Goal: Book appointment/travel/reservation

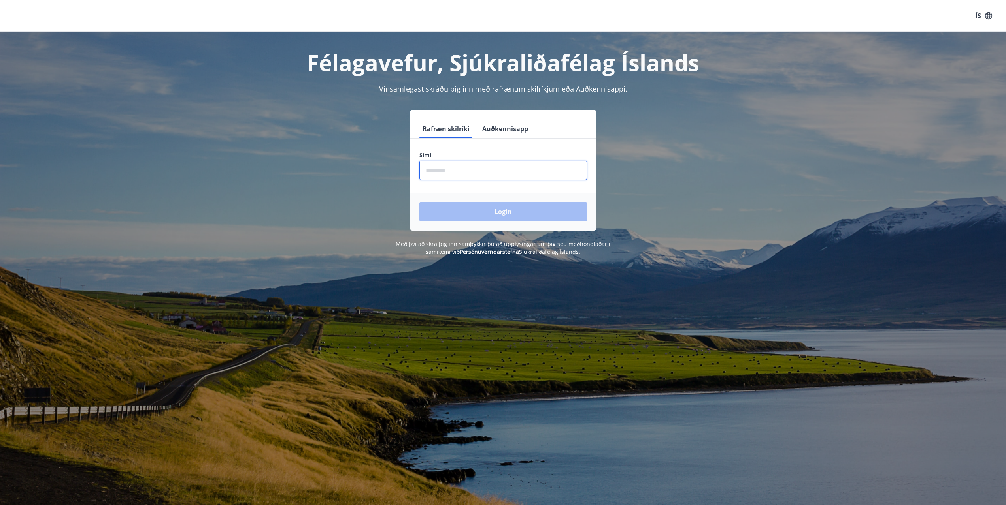
click at [444, 170] on input "phone" at bounding box center [503, 170] width 168 height 19
type input "********"
click at [499, 215] on button "Login" at bounding box center [503, 211] width 168 height 19
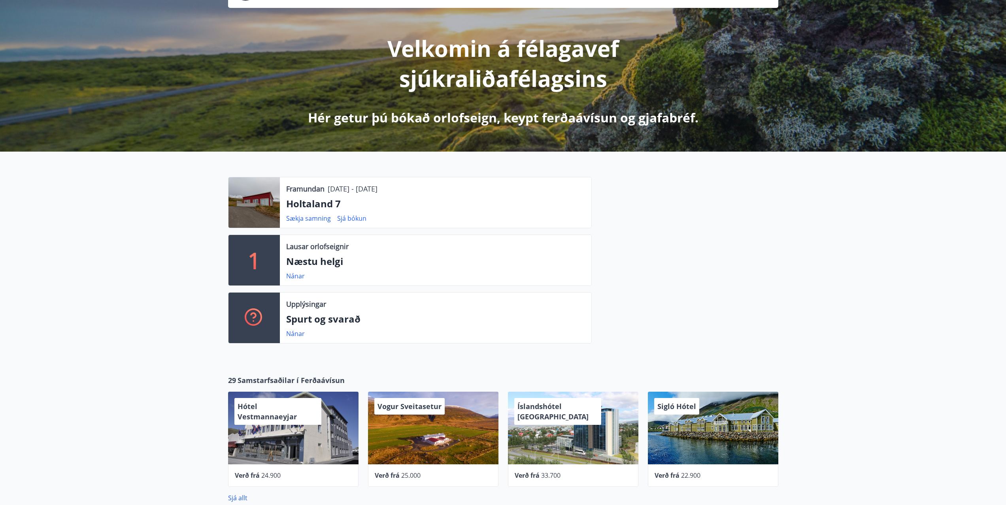
scroll to position [79, 0]
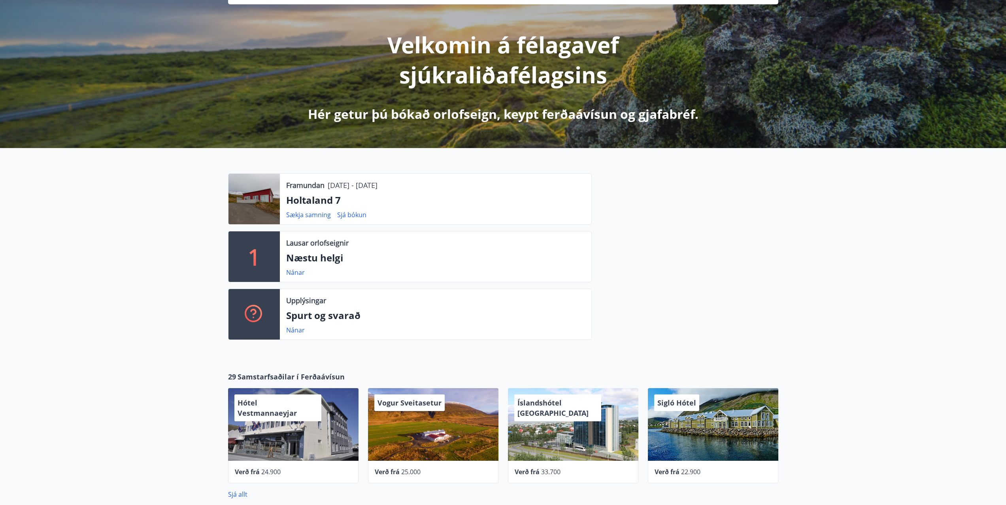
click at [268, 254] on div "1" at bounding box center [253, 257] width 51 height 51
click at [319, 246] on p "Lausar orlofseignir" at bounding box center [317, 243] width 62 height 10
click at [294, 273] on link "Nánar" at bounding box center [295, 272] width 19 height 9
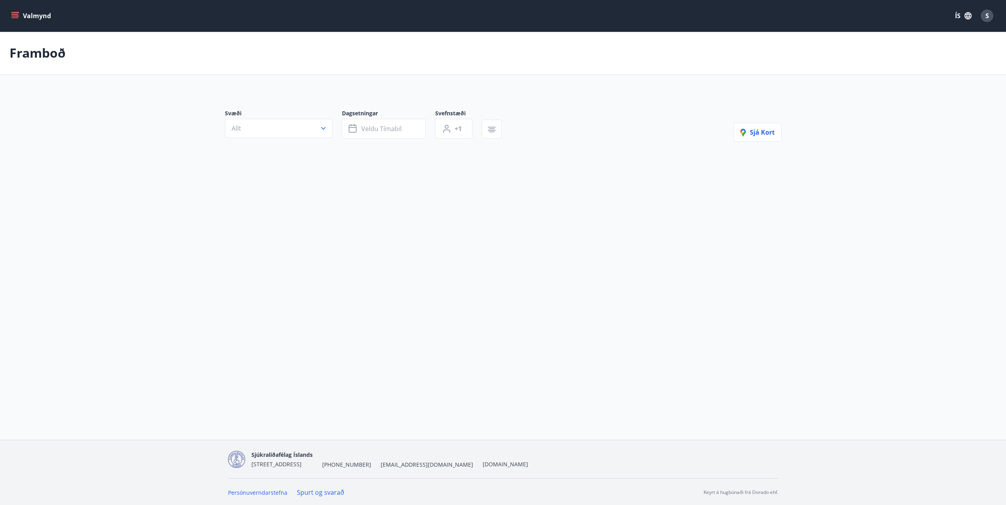
type input "*"
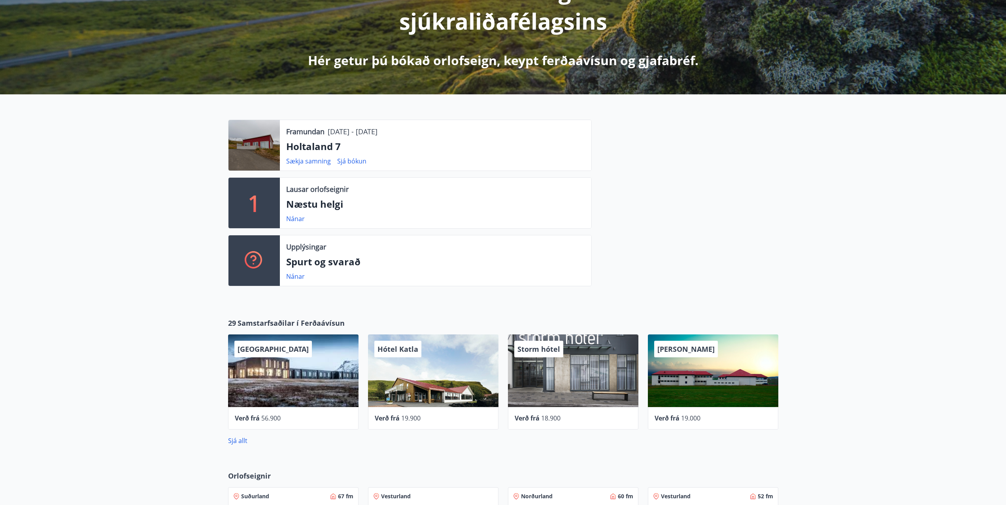
scroll to position [175, 0]
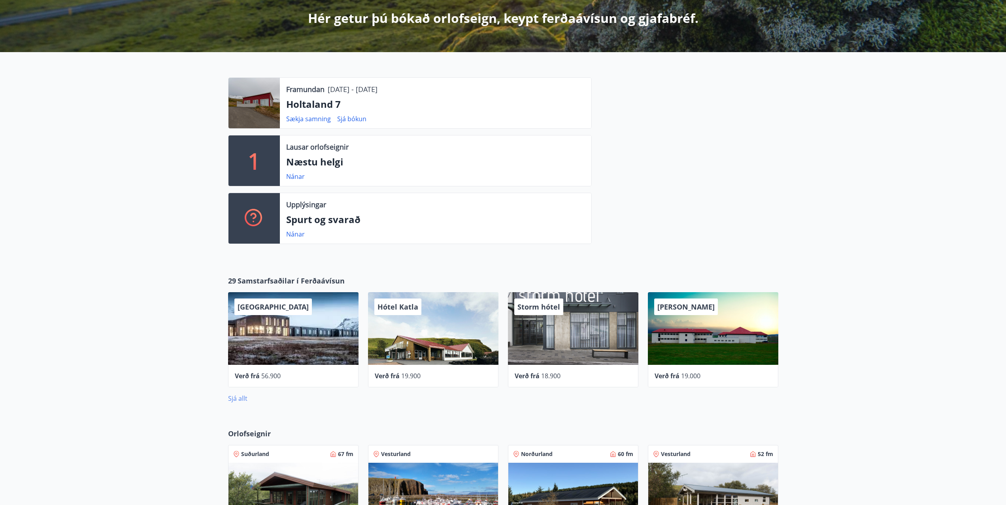
click at [234, 398] on link "Sjá allt" at bounding box center [237, 398] width 19 height 9
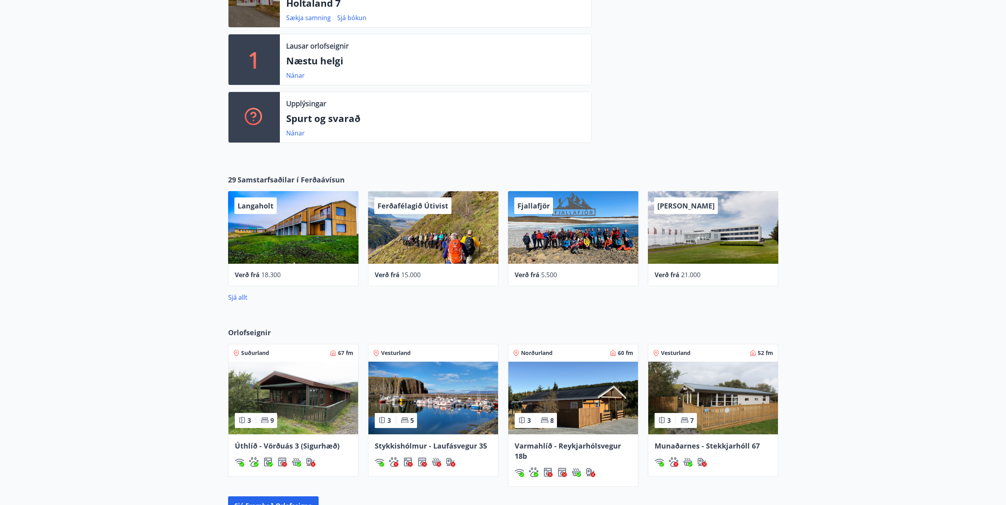
scroll to position [277, 0]
click at [240, 298] on link "Sjá allt" at bounding box center [237, 297] width 19 height 9
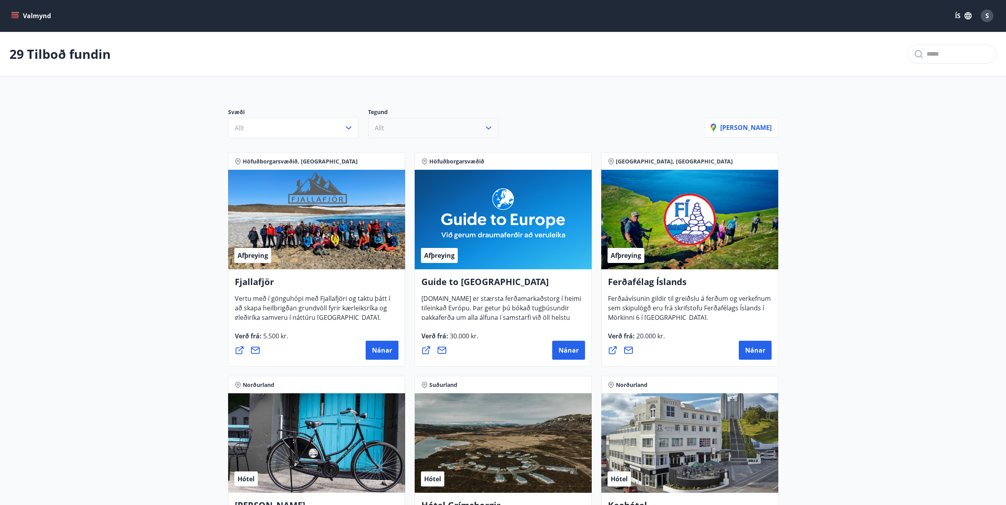
click at [494, 127] on button "Allt" at bounding box center [433, 128] width 130 height 21
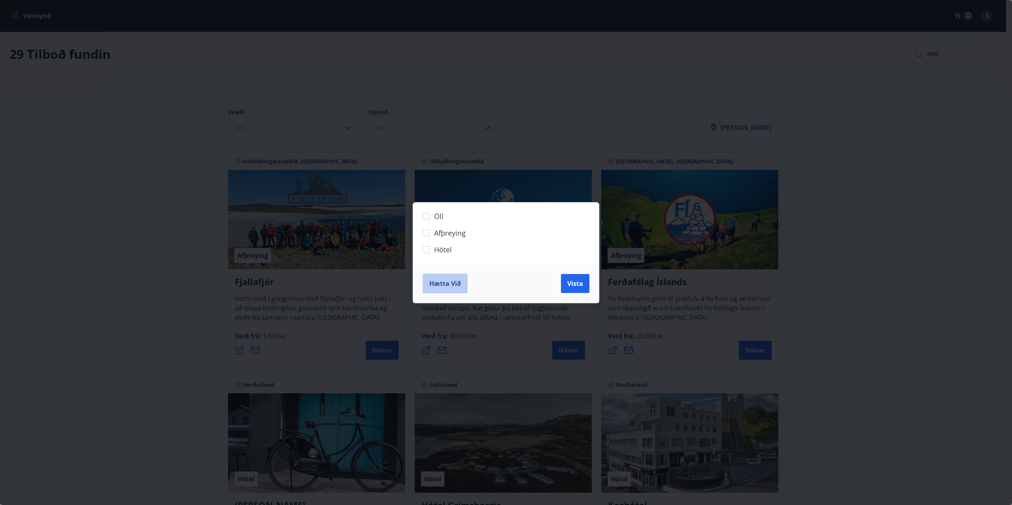
click at [447, 285] on span "Hætta við" at bounding box center [445, 283] width 32 height 9
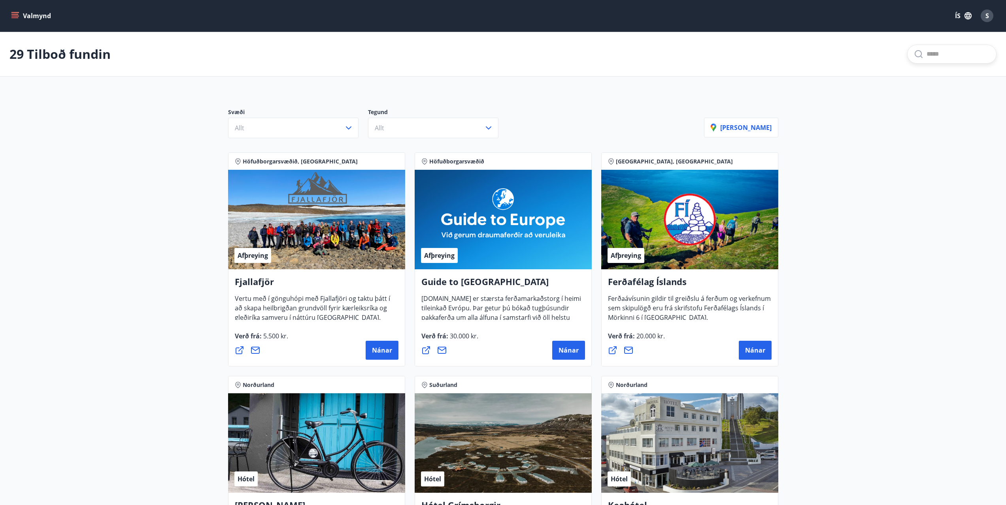
click at [926, 57] on input "text" at bounding box center [957, 54] width 63 height 13
click at [926, 53] on input "text" at bounding box center [957, 54] width 63 height 13
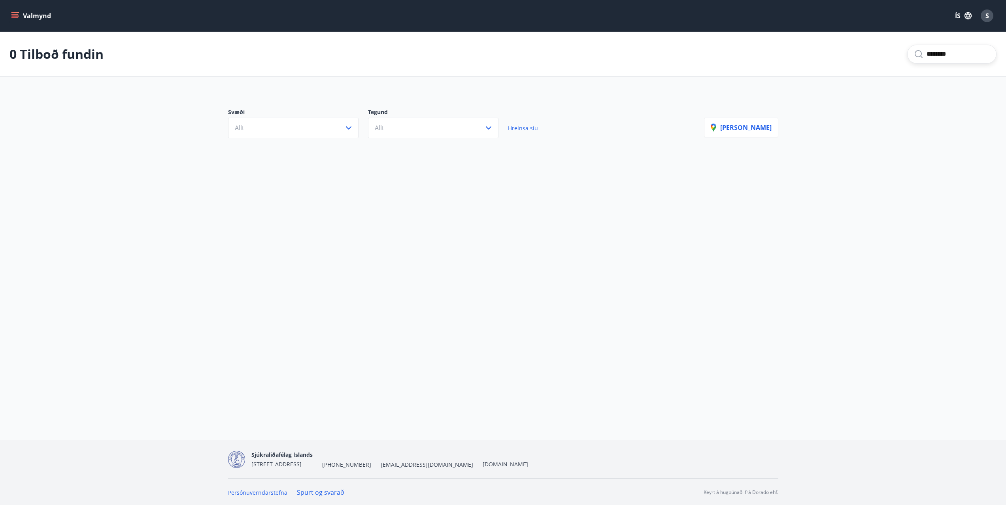
scroll to position [1, 0]
type input "********"
click at [349, 126] on icon "button" at bounding box center [348, 127] width 9 height 9
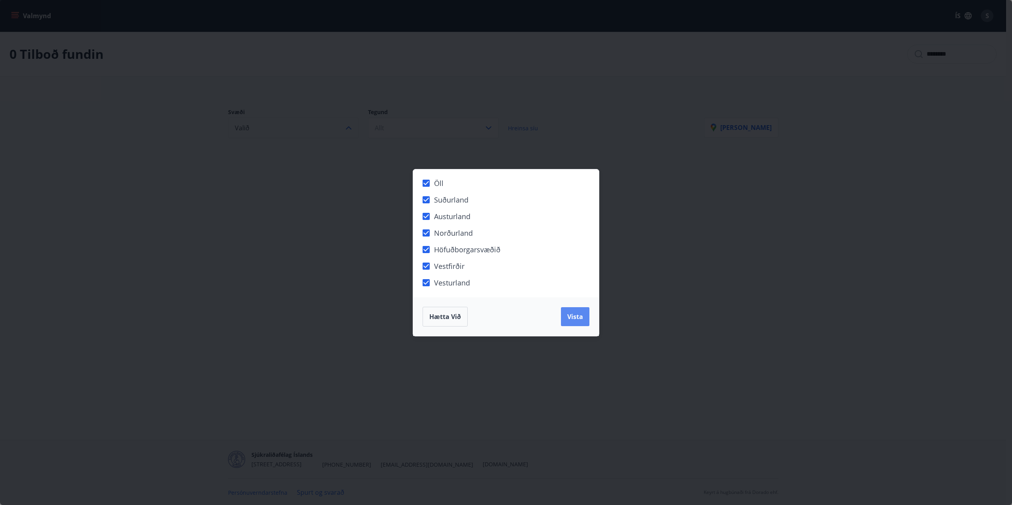
click at [573, 316] on span "Vista" at bounding box center [575, 317] width 16 height 9
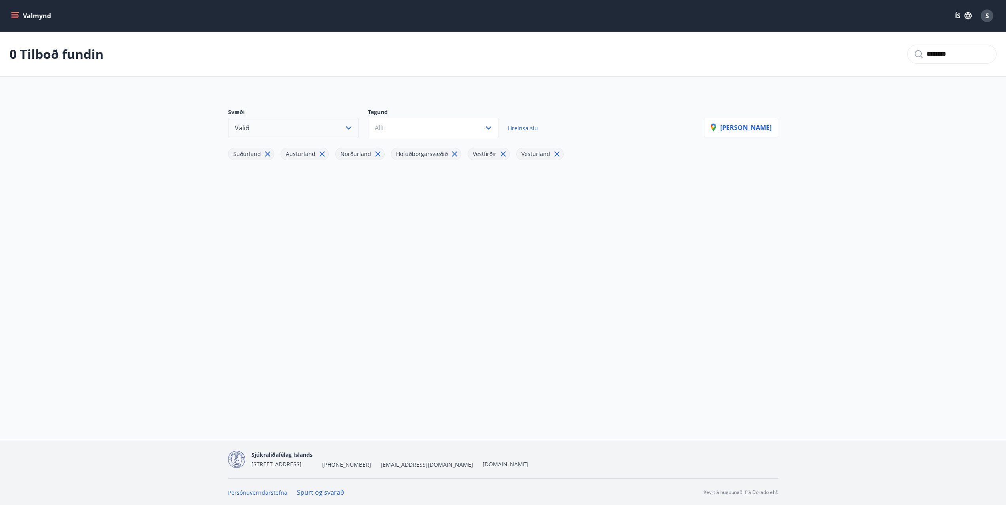
click at [256, 152] on span "Suðurland" at bounding box center [247, 154] width 28 height 8
click at [233, 155] on span "Suðurland" at bounding box center [247, 154] width 28 height 8
click at [345, 127] on icon "button" at bounding box center [348, 127] width 9 height 9
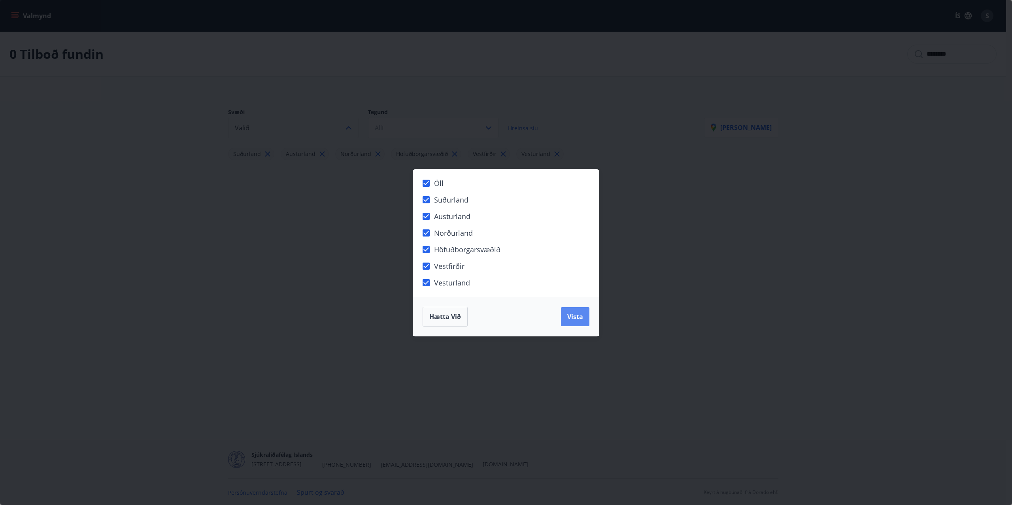
click at [571, 314] on span "Vista" at bounding box center [575, 317] width 16 height 9
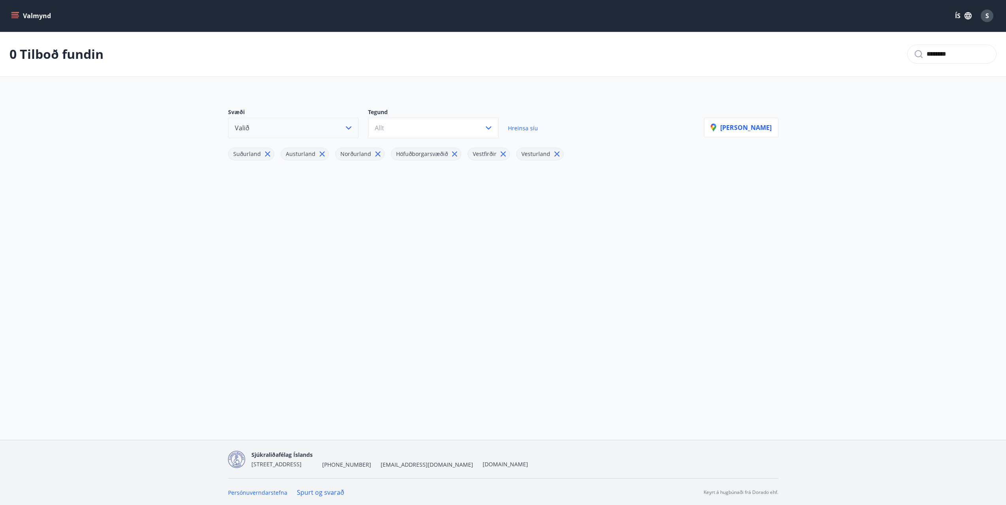
click at [532, 130] on span "Hreinsa síu" at bounding box center [523, 128] width 30 height 8
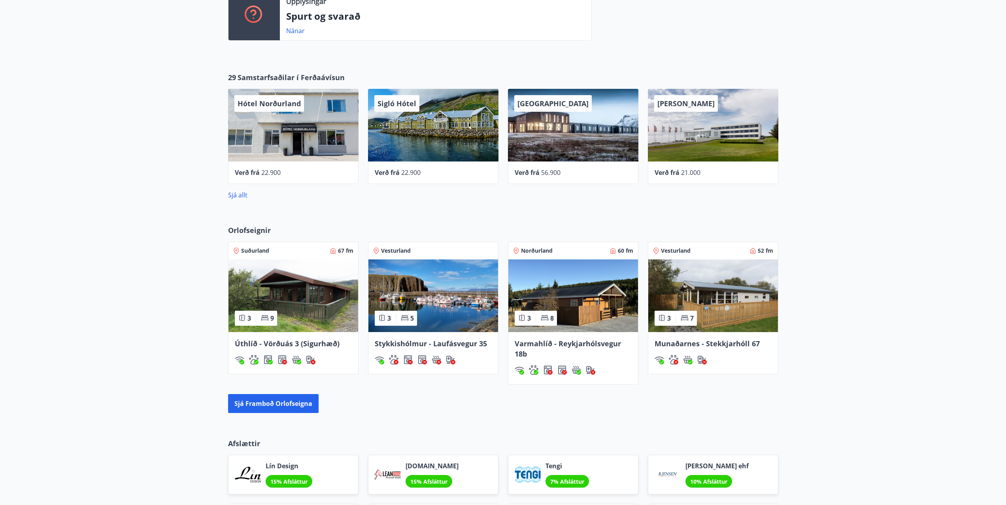
scroll to position [392, 0]
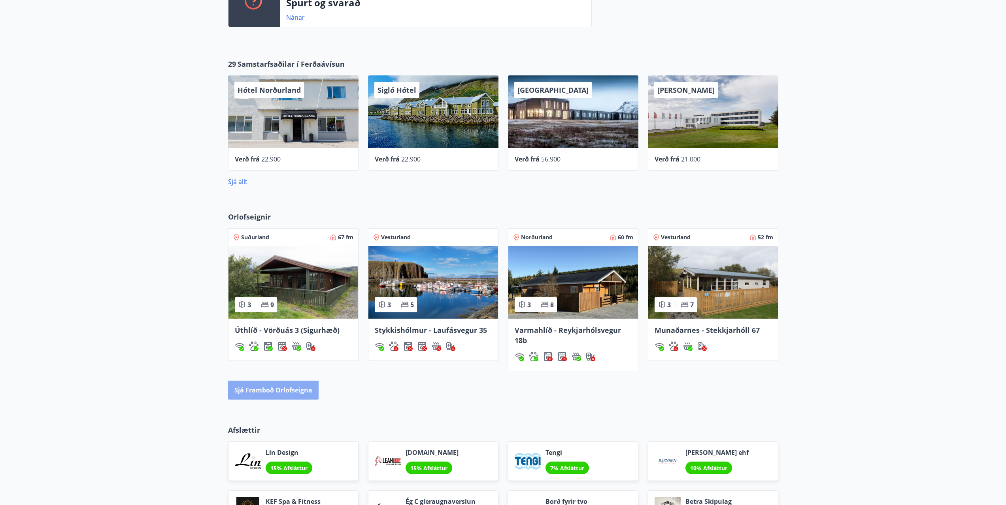
click at [273, 388] on button "Sjá framboð orlofseigna" at bounding box center [273, 390] width 90 height 19
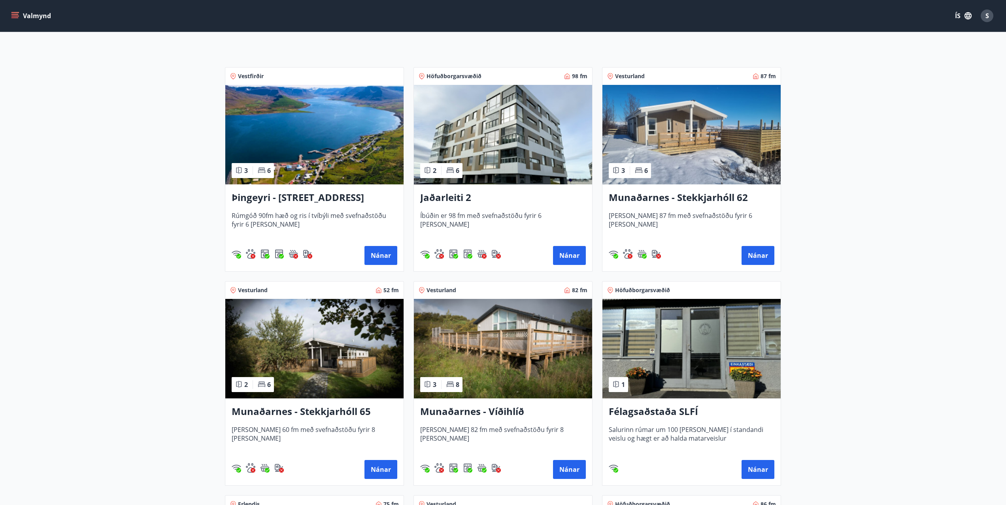
scroll to position [119, 0]
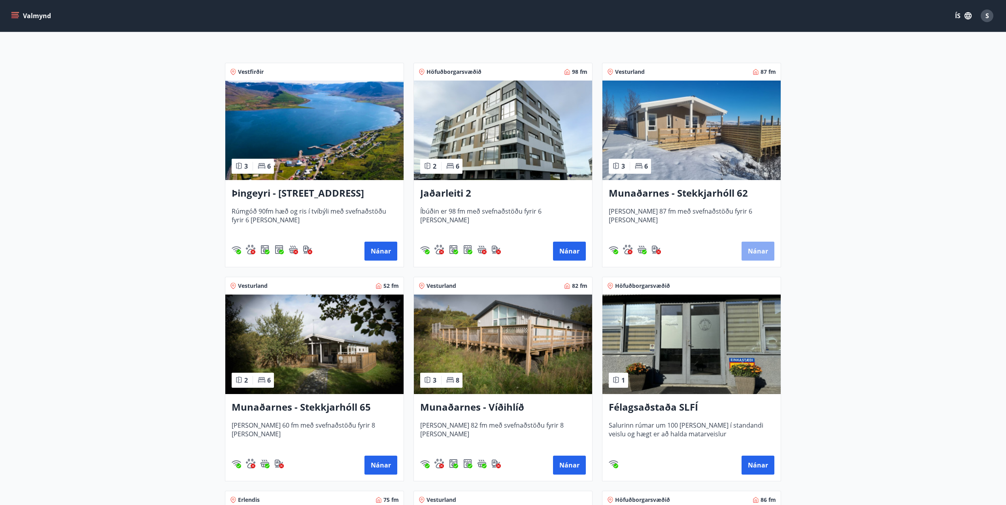
click at [760, 249] on button "Nánar" at bounding box center [757, 251] width 33 height 19
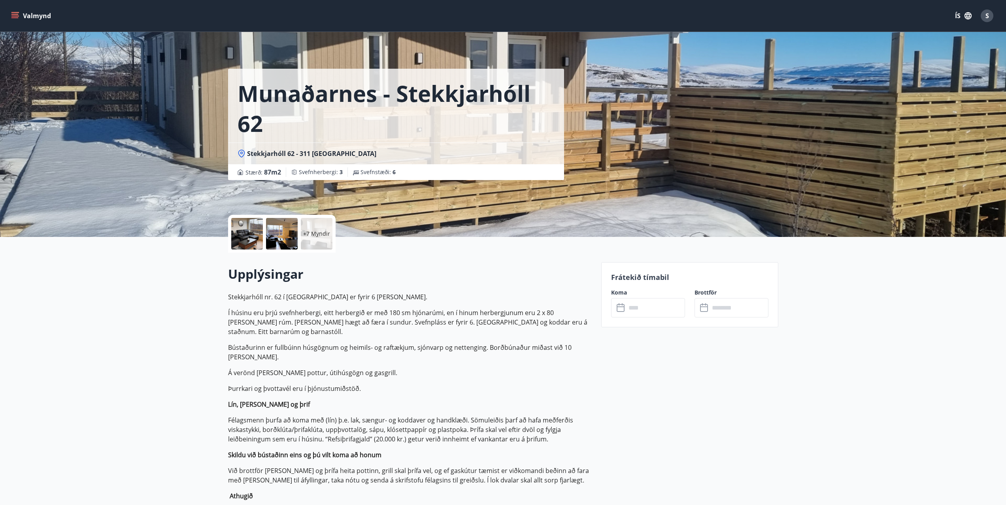
click at [624, 309] on icon at bounding box center [620, 308] width 8 height 8
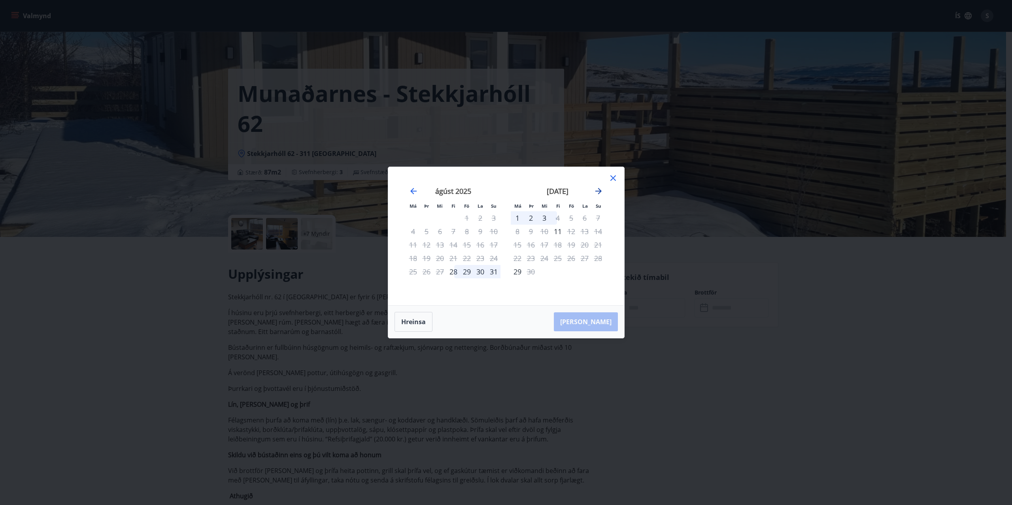
click at [599, 192] on icon "Move forward to switch to the next month." at bounding box center [598, 191] width 9 height 9
click at [410, 188] on icon "Move backward to switch to the previous month." at bounding box center [413, 191] width 9 height 9
click at [600, 190] on icon "Move forward to switch to the next month." at bounding box center [598, 191] width 6 height 6
click at [599, 188] on icon "Move forward to switch to the next month." at bounding box center [598, 191] width 9 height 9
click at [414, 190] on icon "Move backward to switch to the previous month." at bounding box center [413, 191] width 9 height 9
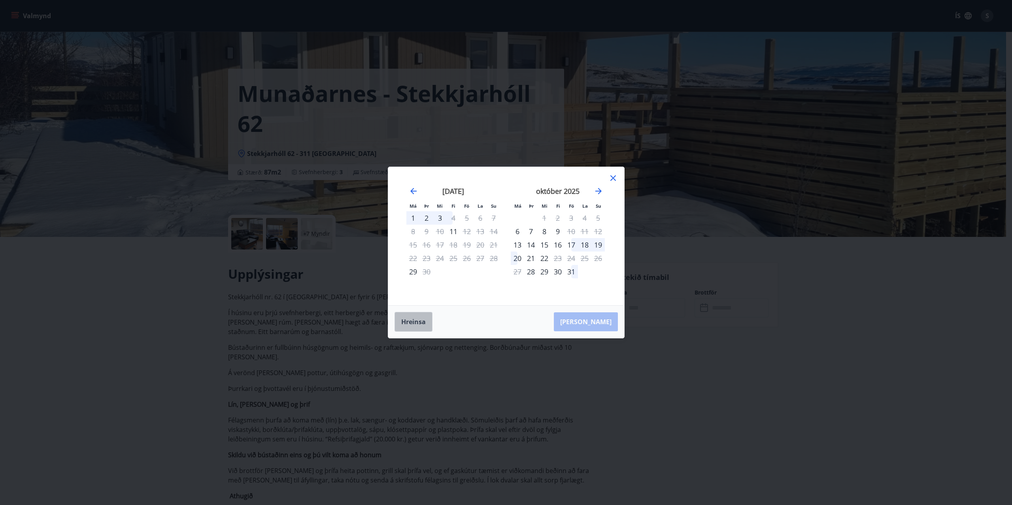
click at [412, 321] on button "Hreinsa" at bounding box center [413, 322] width 38 height 20
click at [613, 178] on icon at bounding box center [613, 178] width 6 height 6
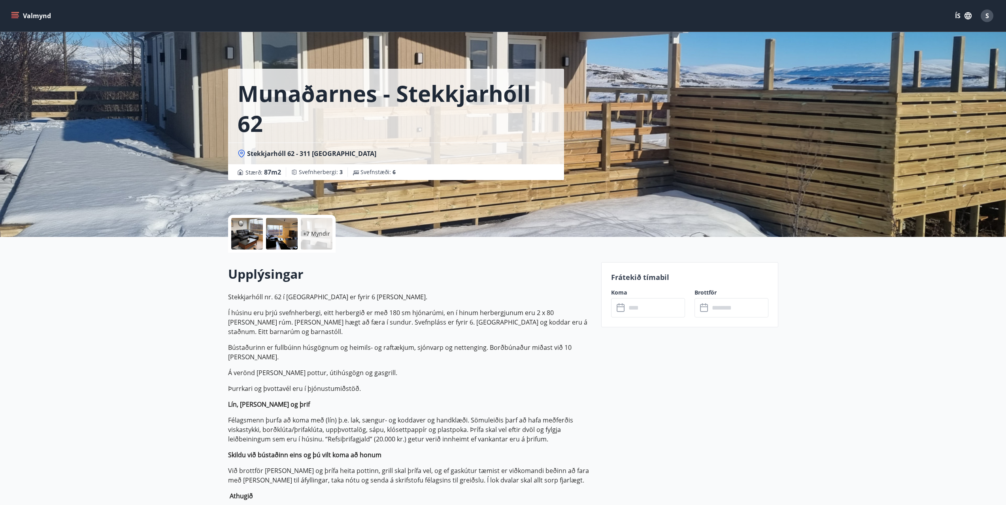
click at [419, 127] on h1 "Munaðarnes - Stekkjarhóll 62" at bounding box center [395, 108] width 317 height 60
click at [394, 147] on div "Stekkjarhóll 62 - 311 [GEOGRAPHIC_DATA]" at bounding box center [396, 154] width 336 height 22
click at [620, 312] on icon at bounding box center [620, 308] width 8 height 8
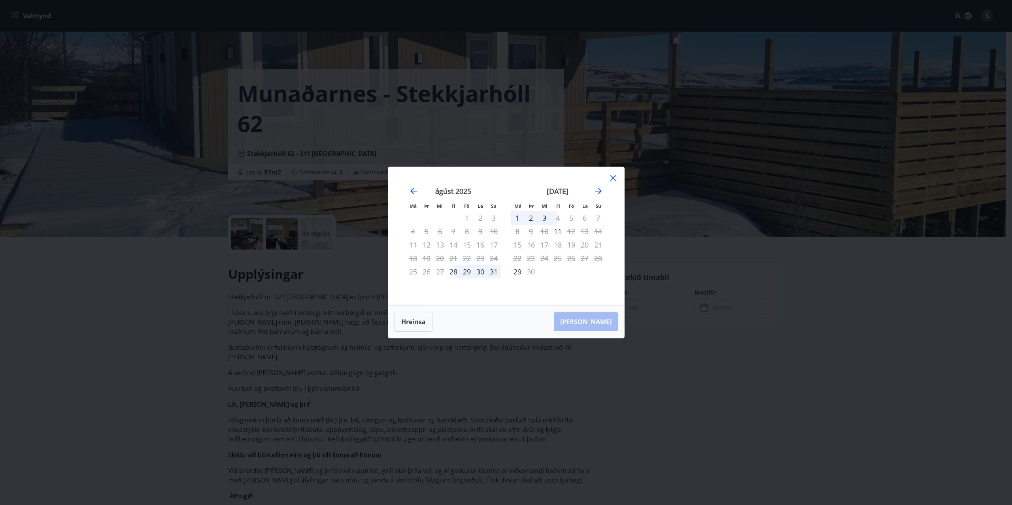
click at [615, 177] on icon at bounding box center [612, 177] width 9 height 9
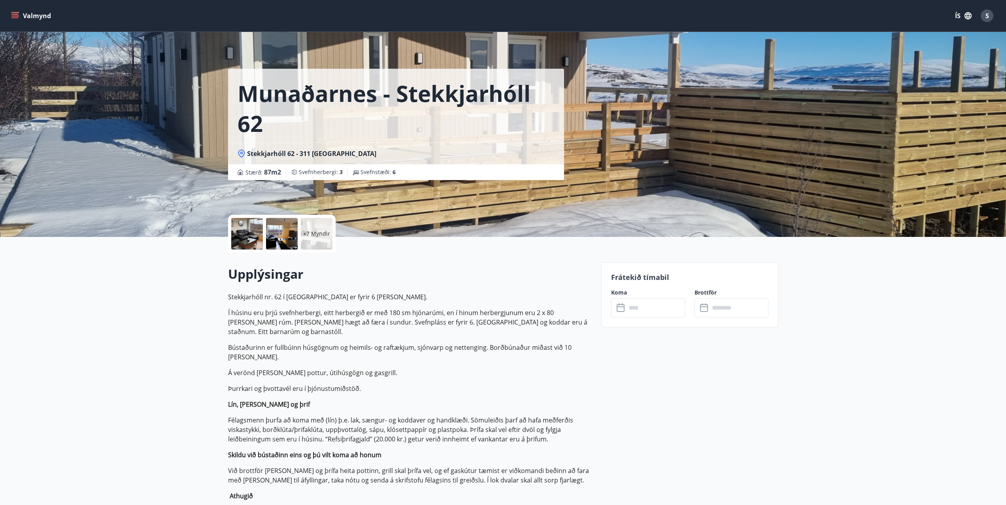
click at [305, 236] on p "+7 Myndir" at bounding box center [316, 234] width 27 height 8
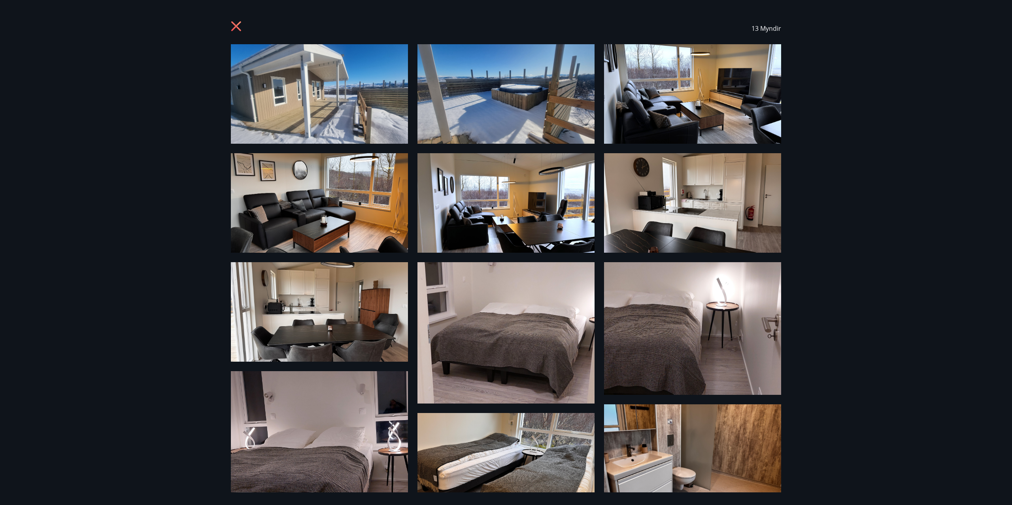
click at [532, 96] on img at bounding box center [505, 94] width 177 height 100
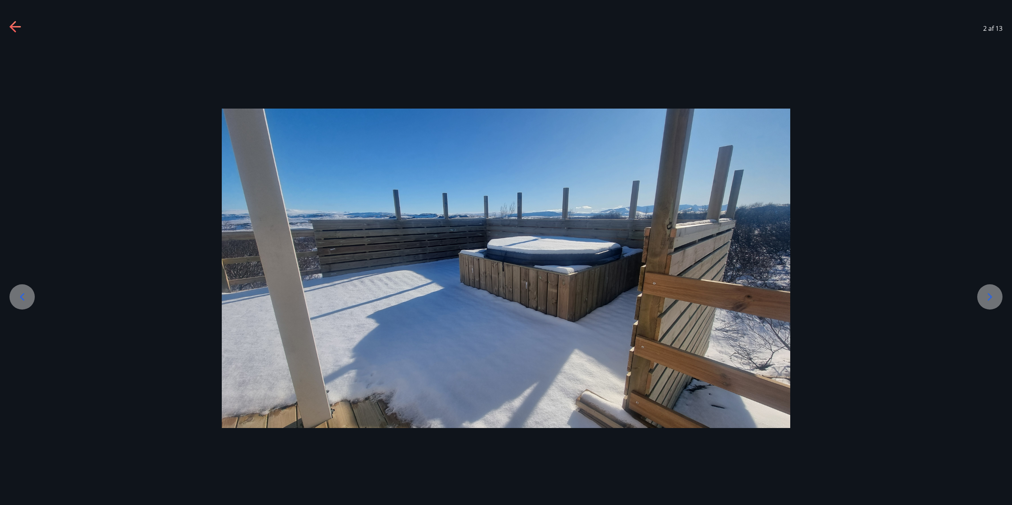
click at [1006, 290] on div at bounding box center [506, 269] width 1012 height 320
click at [991, 296] on icon at bounding box center [989, 297] width 13 height 13
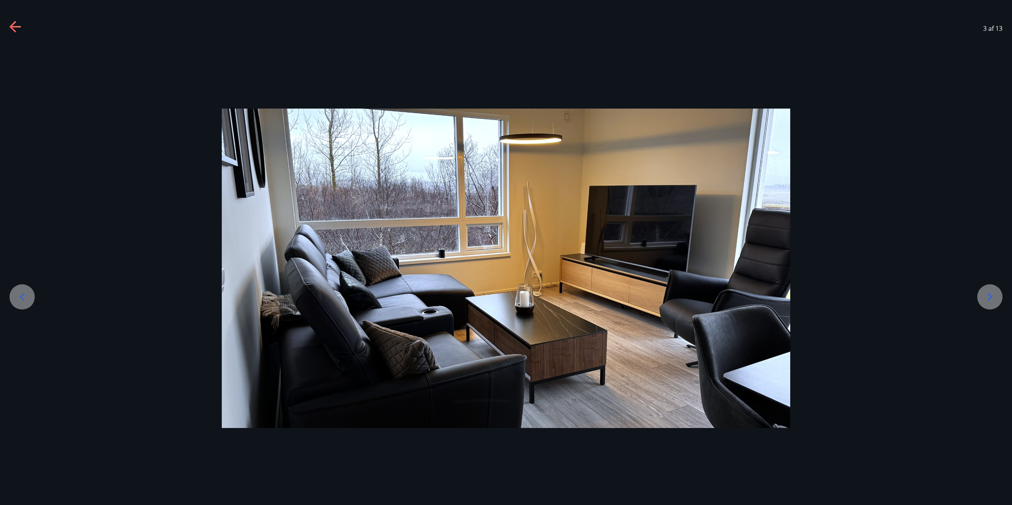
click at [991, 296] on icon at bounding box center [989, 297] width 13 height 13
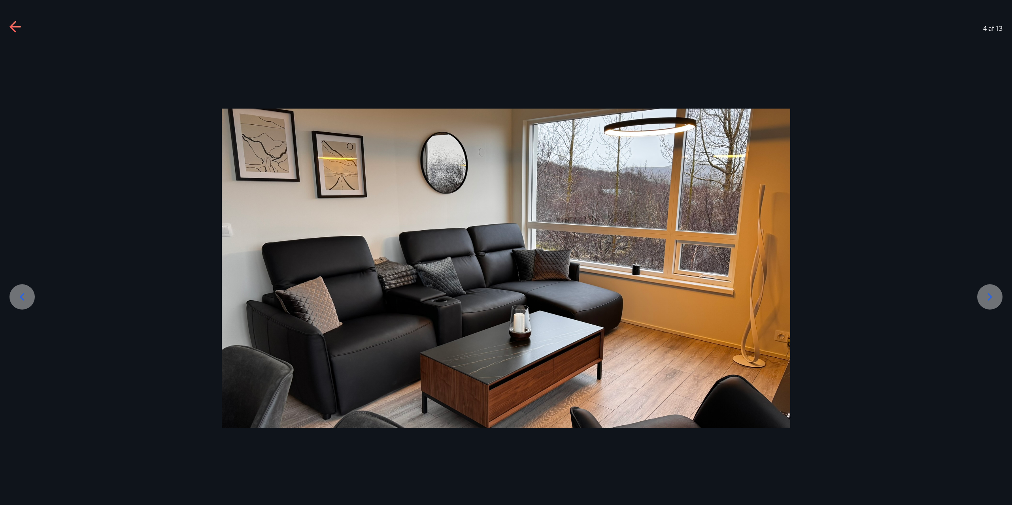
click at [991, 296] on icon at bounding box center [989, 297] width 13 height 13
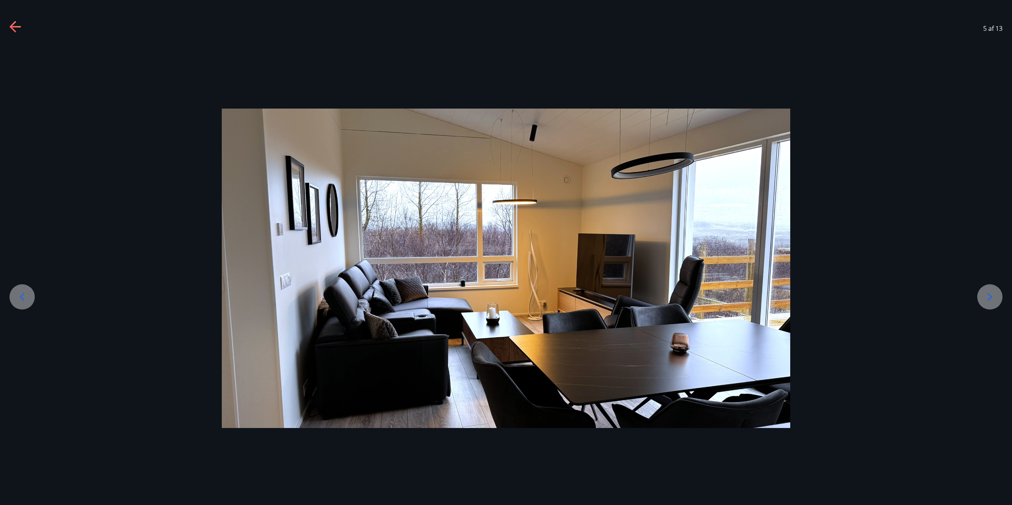
click at [991, 296] on icon at bounding box center [989, 297] width 13 height 13
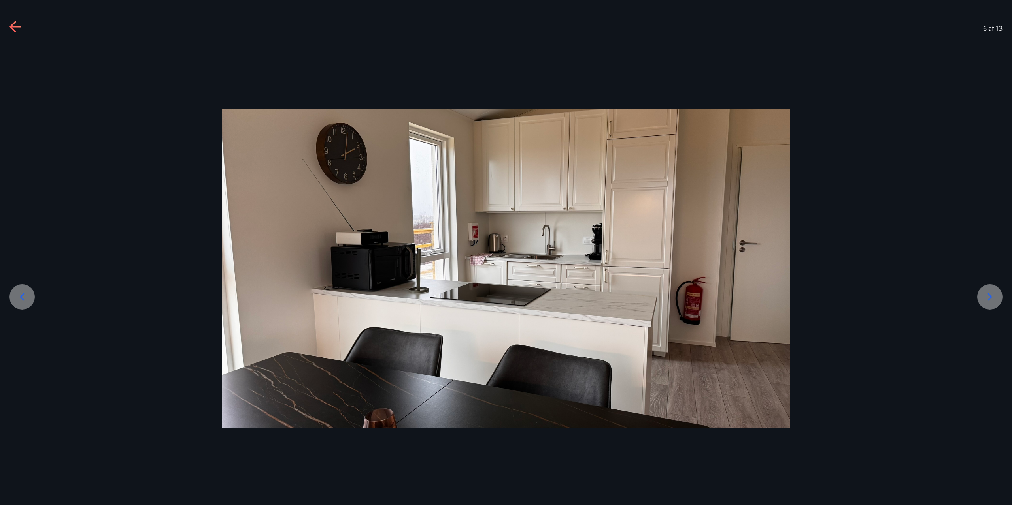
click at [991, 296] on icon at bounding box center [989, 297] width 13 height 13
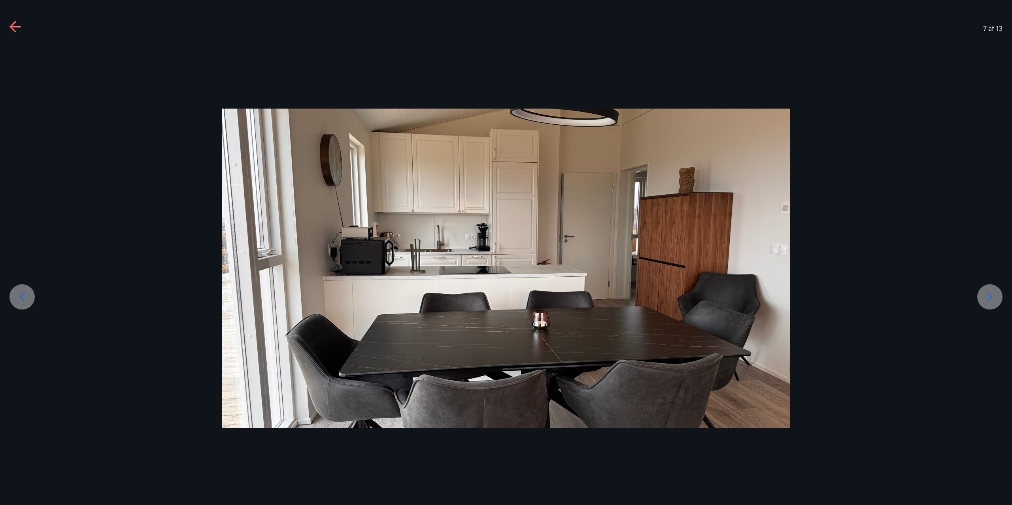
click at [991, 296] on icon at bounding box center [989, 297] width 13 height 13
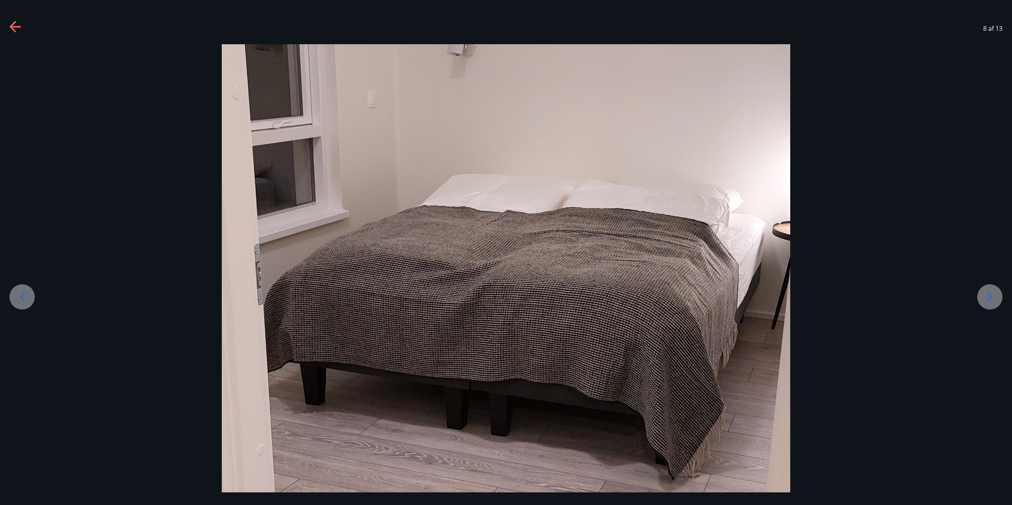
click at [991, 296] on icon at bounding box center [989, 297] width 13 height 13
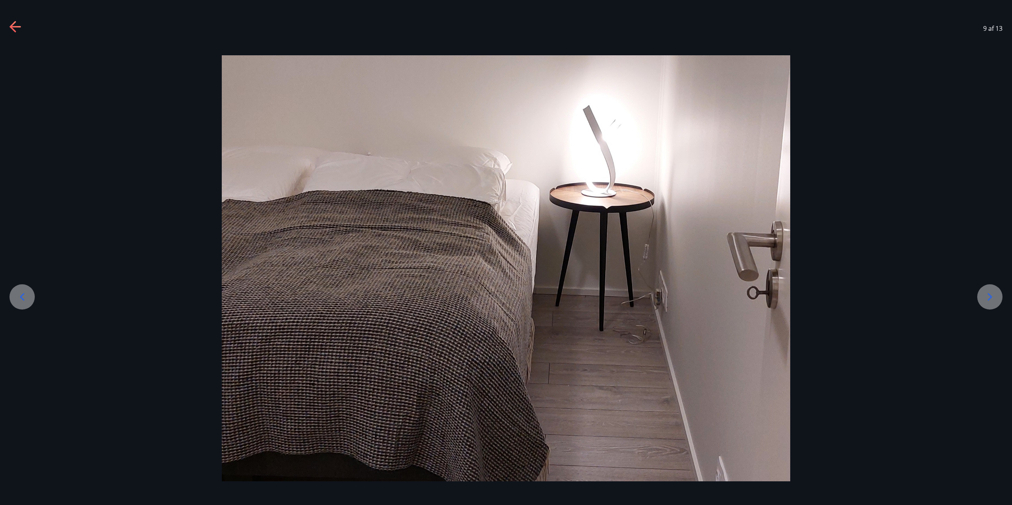
click at [991, 296] on icon at bounding box center [989, 297] width 13 height 13
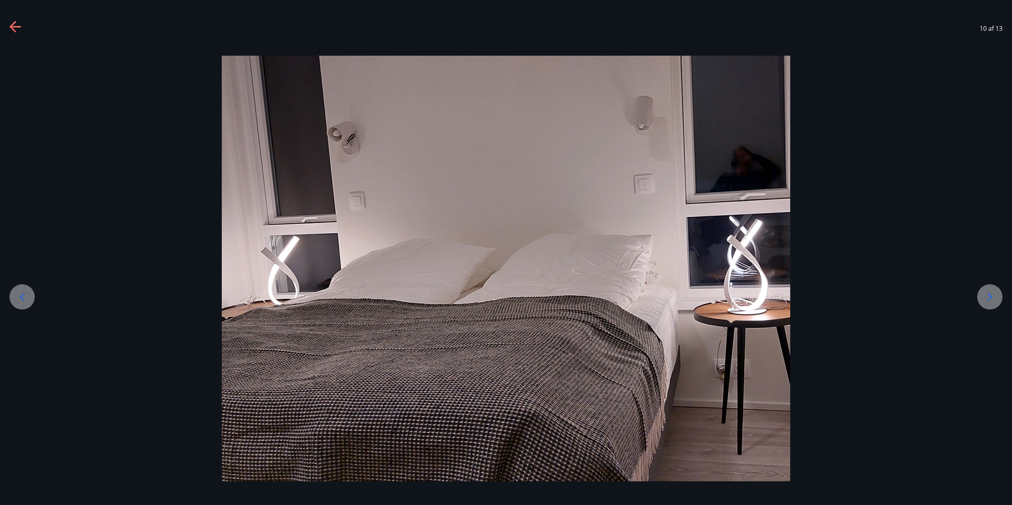
click at [991, 296] on icon at bounding box center [989, 297] width 13 height 13
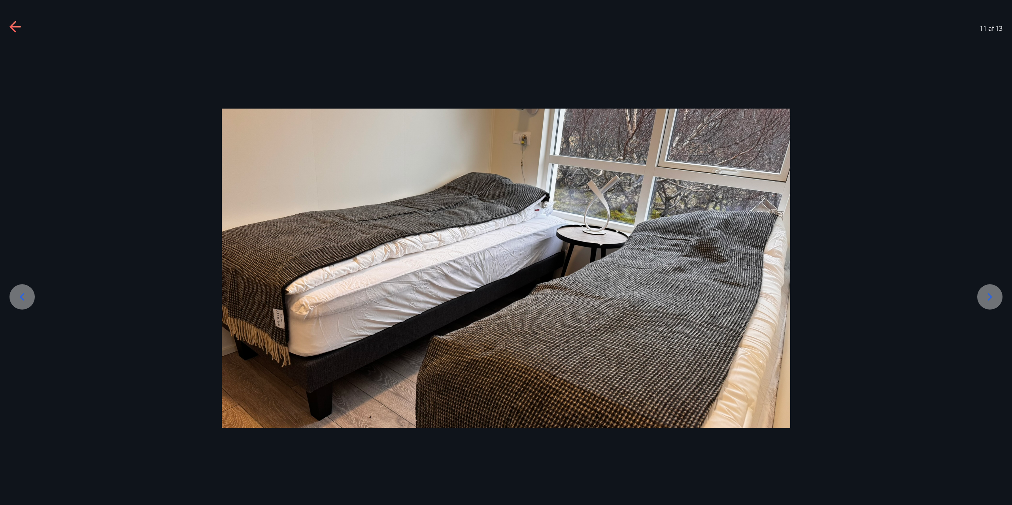
click at [991, 296] on icon at bounding box center [989, 297] width 13 height 13
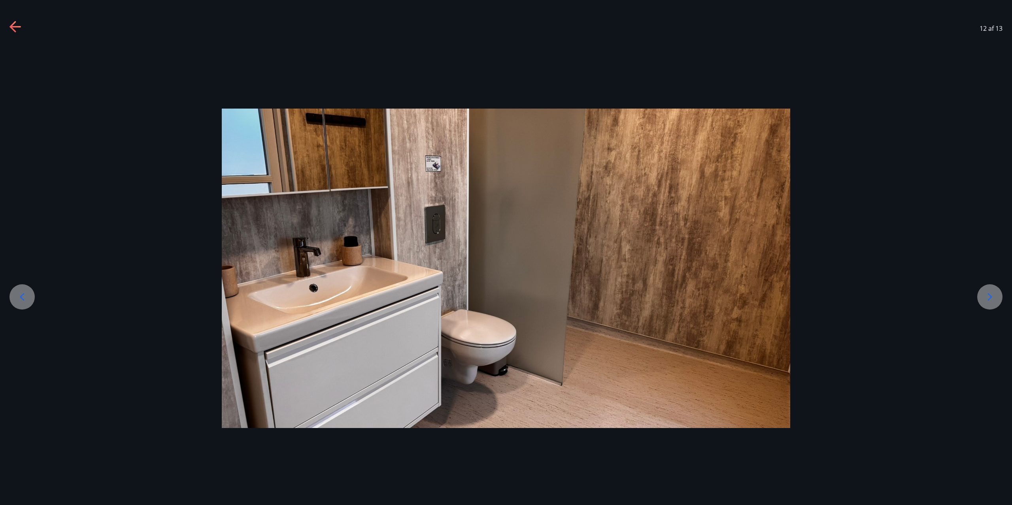
click at [991, 296] on icon at bounding box center [989, 297] width 13 height 13
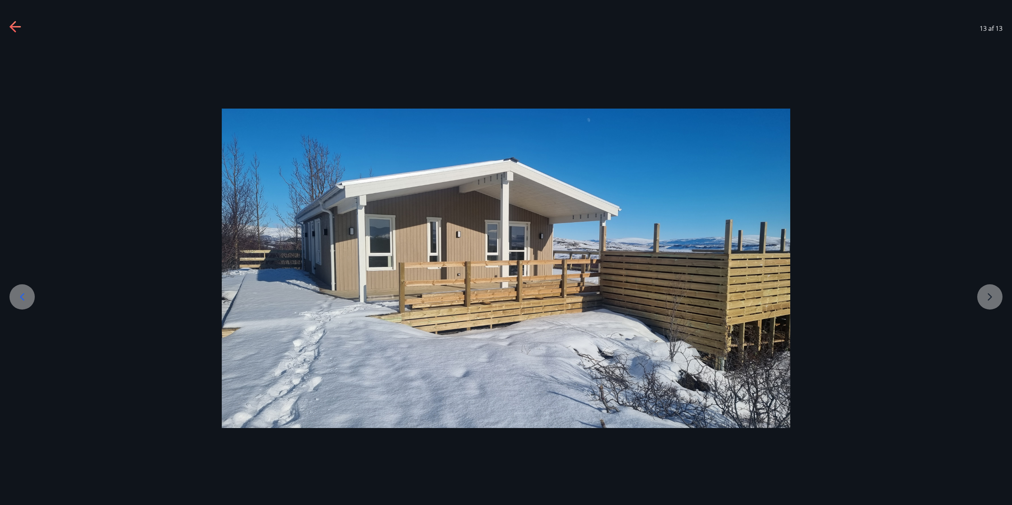
click at [991, 296] on div at bounding box center [506, 269] width 1012 height 320
click at [24, 290] on div at bounding box center [21, 297] width 25 height 25
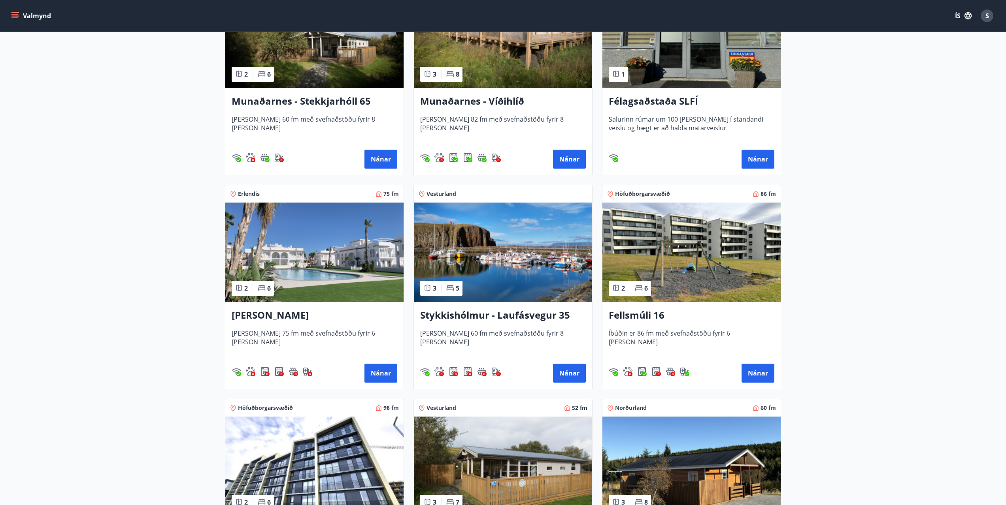
scroll to position [435, 0]
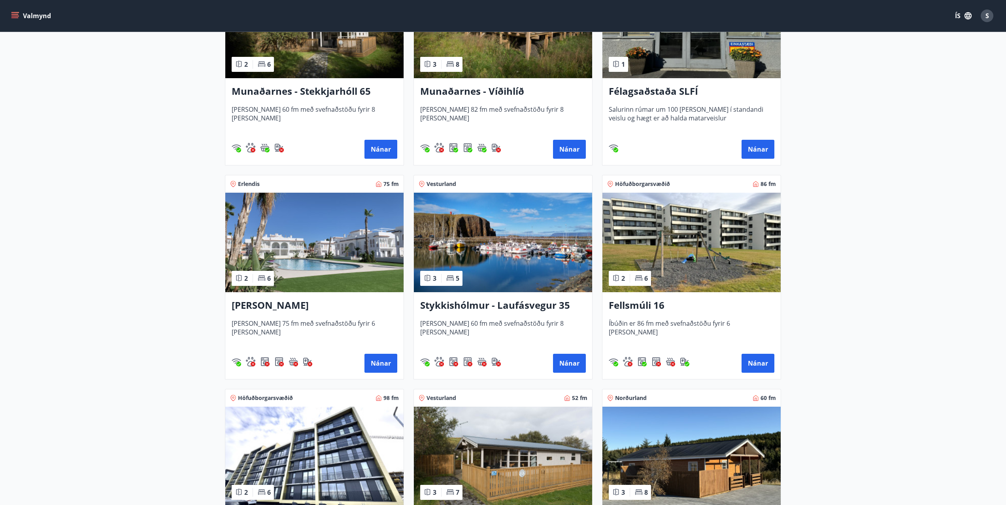
click at [507, 273] on img at bounding box center [503, 243] width 178 height 100
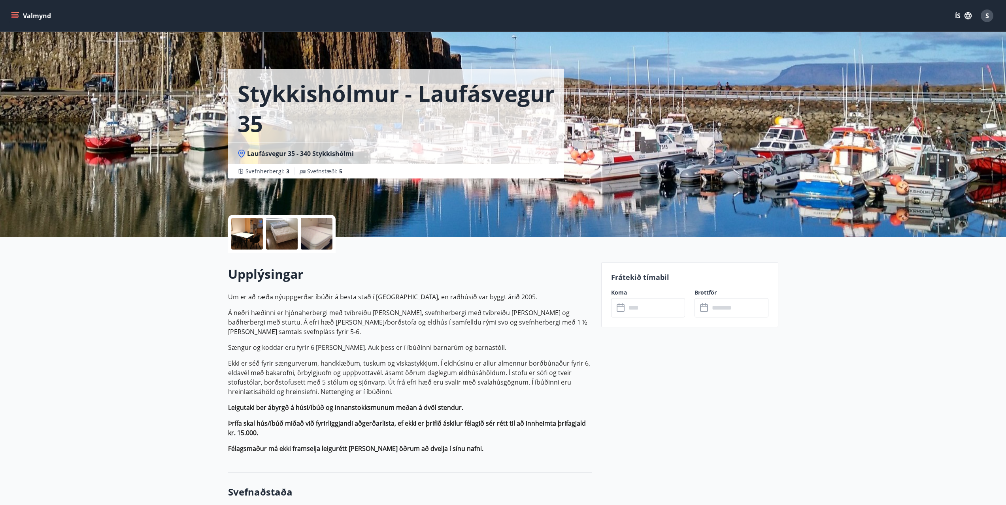
click at [619, 307] on icon at bounding box center [620, 307] width 9 height 9
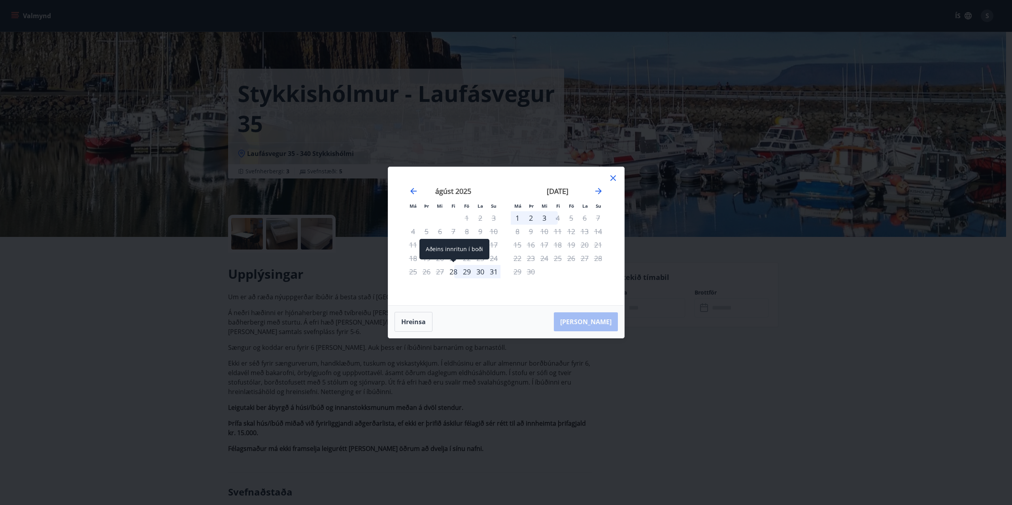
click at [452, 270] on div "28" at bounding box center [453, 271] width 13 height 13
click at [454, 271] on div "28" at bounding box center [453, 271] width 13 height 13
click at [452, 246] on div "Aðeins innritun í boði" at bounding box center [454, 249] width 70 height 21
click at [452, 251] on div "Aðeins innritun í boði" at bounding box center [454, 249] width 70 height 21
click at [454, 273] on div "28" at bounding box center [453, 271] width 13 height 13
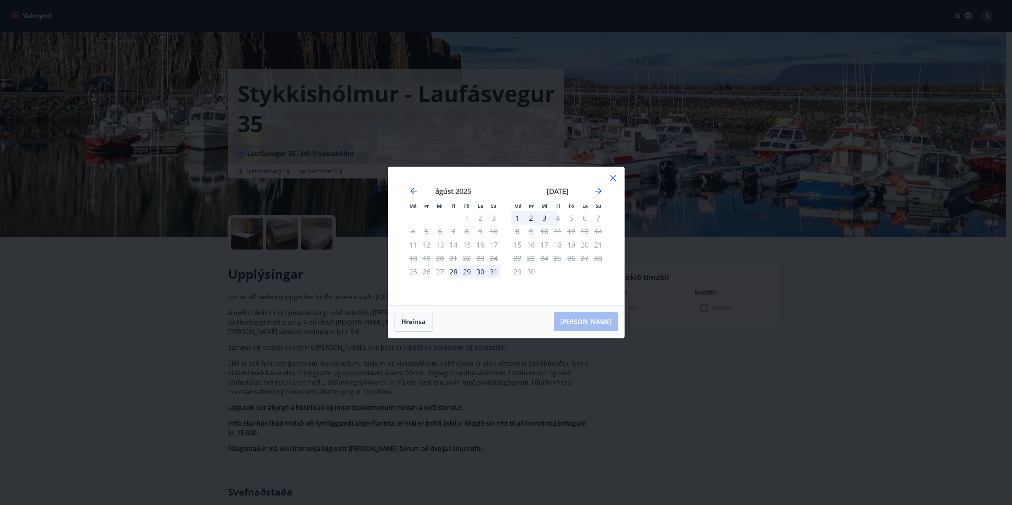
click at [428, 232] on div "5" at bounding box center [426, 231] width 13 height 13
click at [439, 232] on div "6" at bounding box center [439, 231] width 13 height 13
click at [490, 219] on div "3" at bounding box center [493, 217] width 13 height 13
click at [456, 272] on div "28" at bounding box center [453, 271] width 13 height 13
click at [597, 189] on icon "Move forward to switch to the next month." at bounding box center [598, 191] width 9 height 9
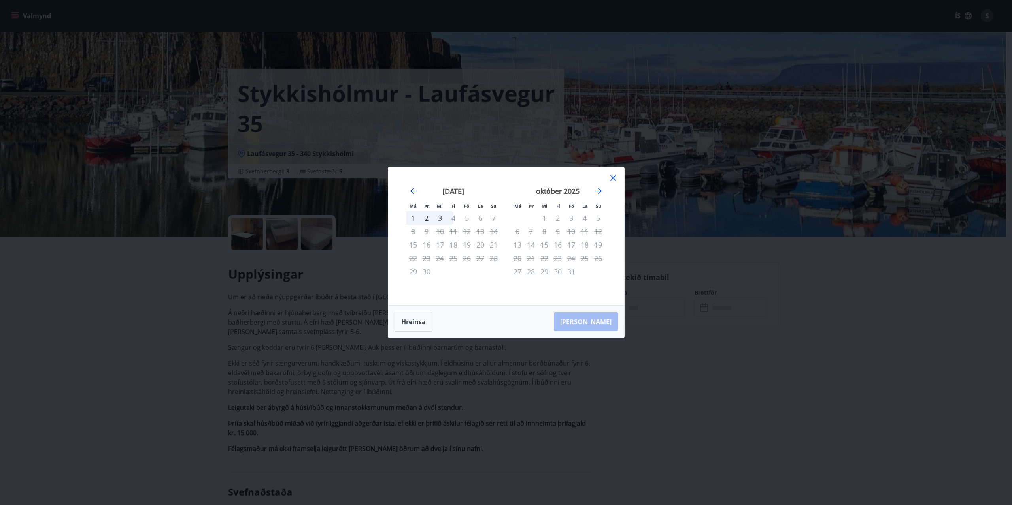
click at [410, 190] on icon "Move backward to switch to the previous month." at bounding box center [413, 191] width 9 height 9
click at [451, 257] on div "Aðeins innritun í boði" at bounding box center [454, 249] width 70 height 21
click at [442, 256] on div "Aðeins innritun í boði" at bounding box center [454, 249] width 70 height 21
click at [440, 256] on div "Aðeins innritun í boði" at bounding box center [454, 249] width 70 height 21
click at [456, 272] on div "28" at bounding box center [453, 271] width 13 height 13
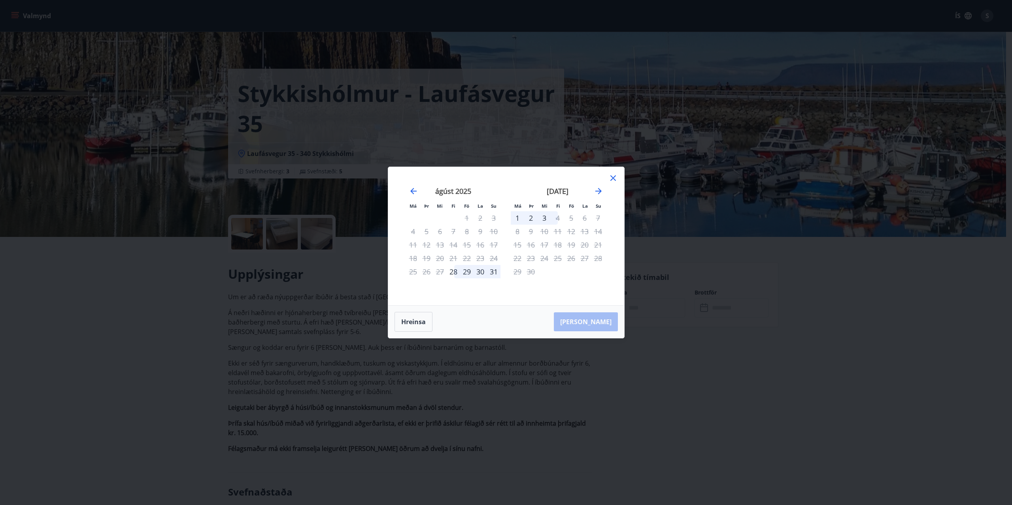
click at [615, 177] on icon at bounding box center [612, 177] width 9 height 9
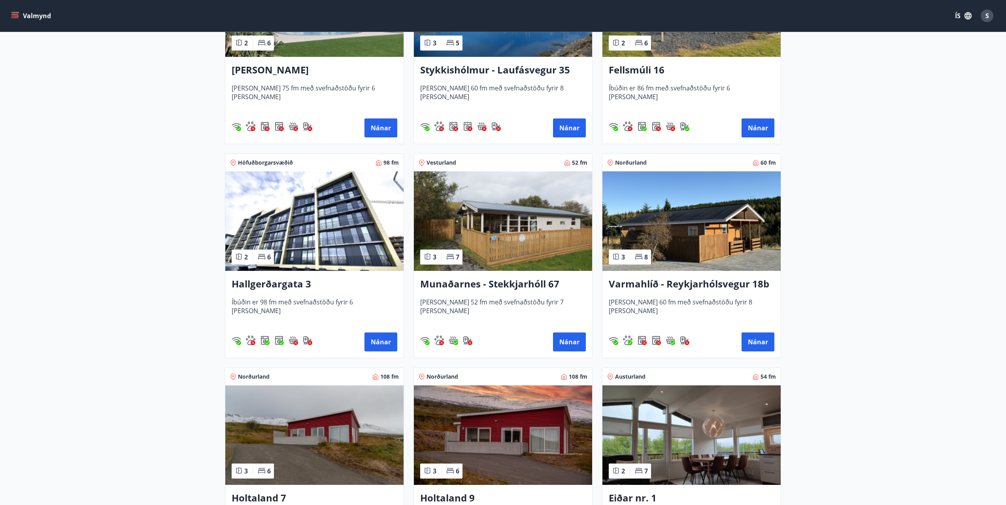
scroll to position [672, 0]
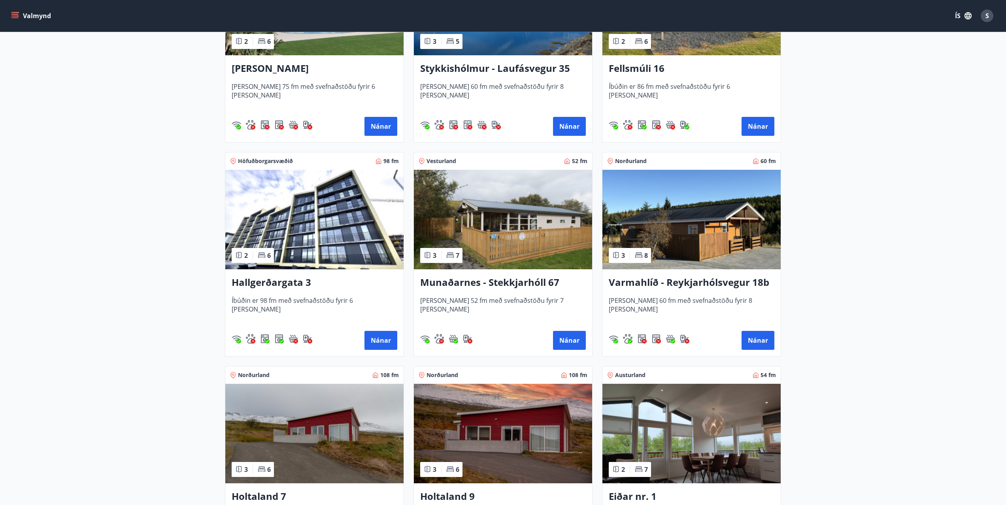
click at [714, 256] on img at bounding box center [691, 220] width 178 height 100
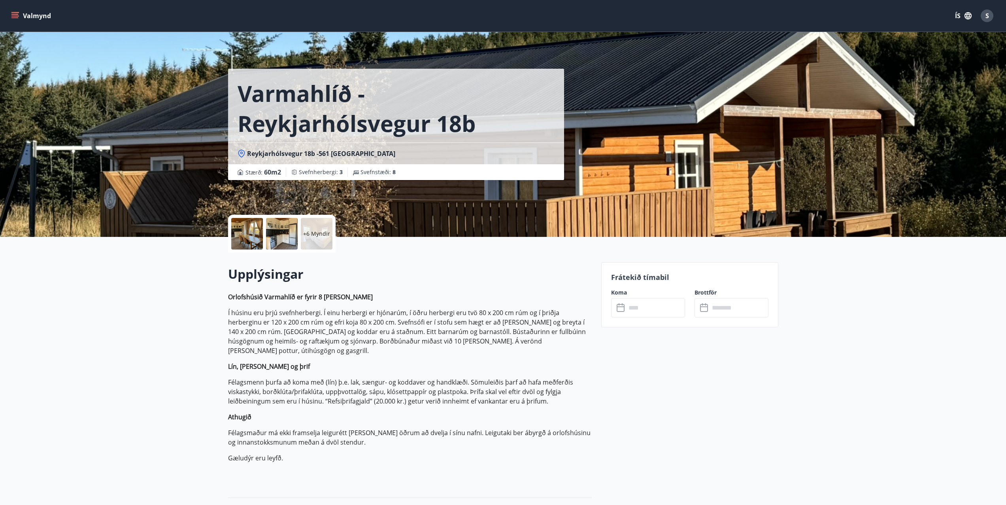
click at [620, 311] on icon at bounding box center [620, 307] width 9 height 9
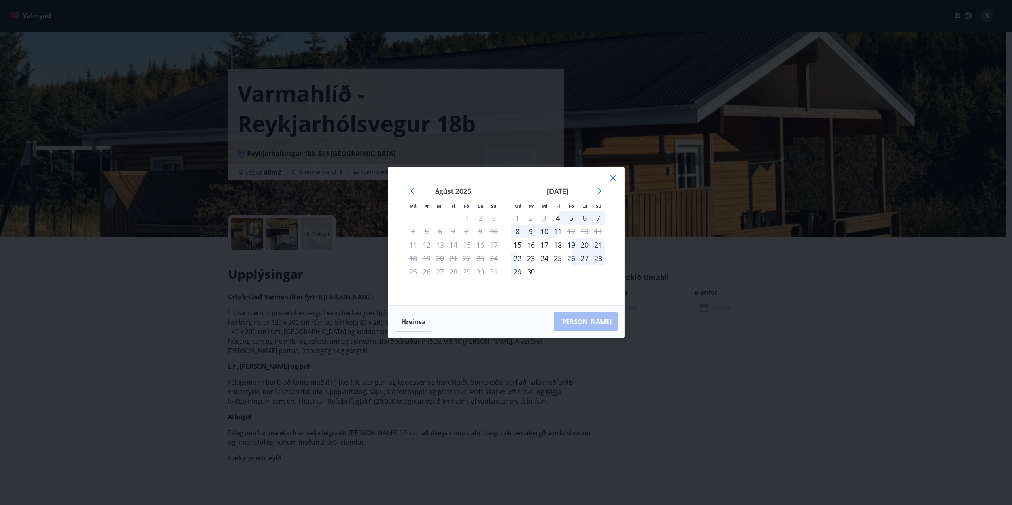
click at [615, 175] on icon at bounding box center [612, 177] width 9 height 9
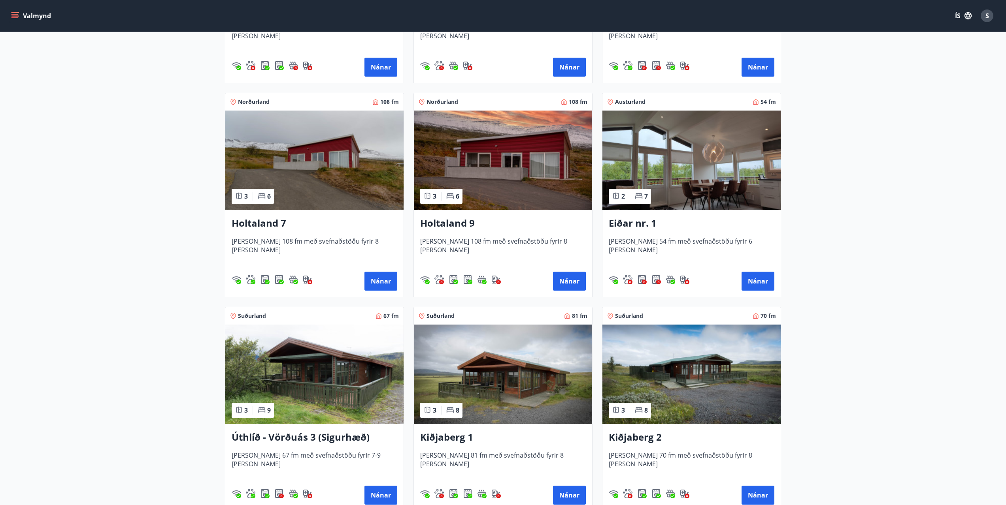
scroll to position [1067, 0]
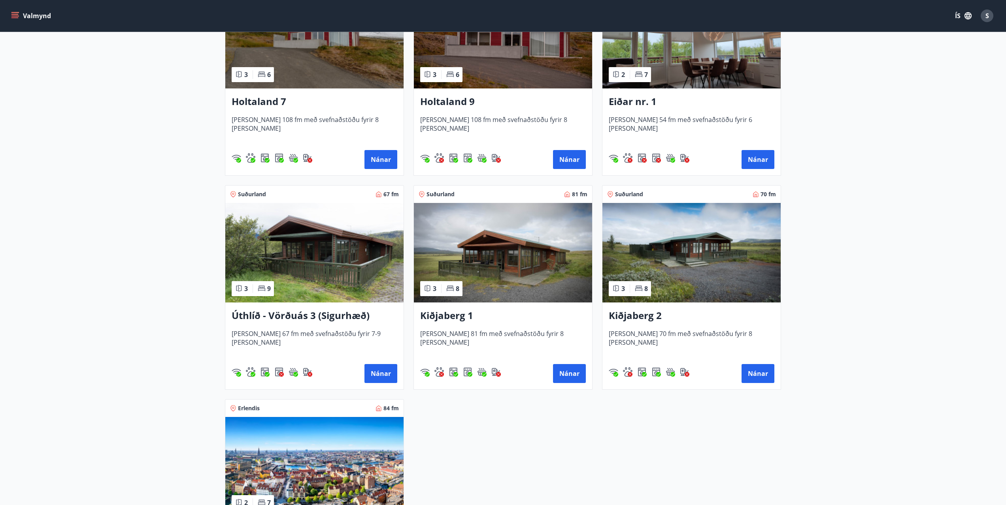
click at [292, 264] on img at bounding box center [314, 253] width 178 height 100
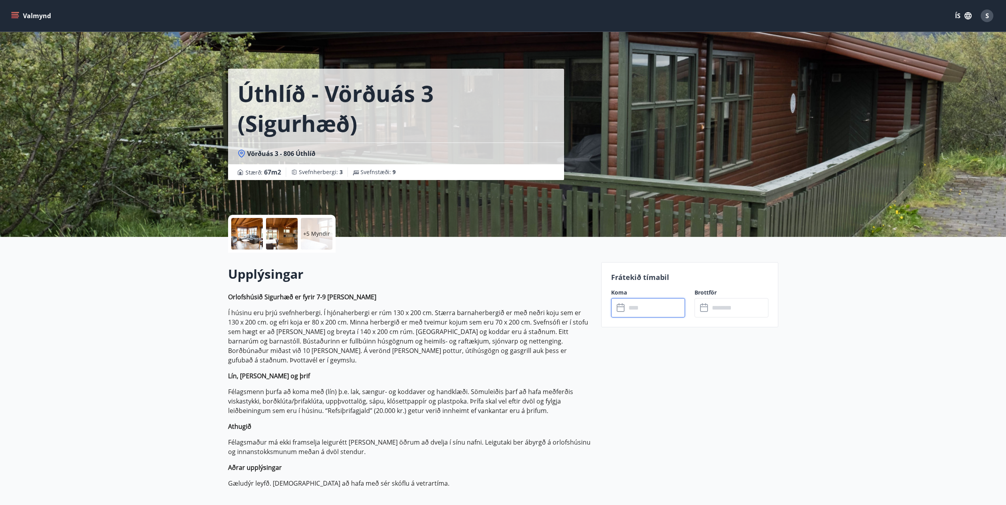
click at [630, 308] on input "text" at bounding box center [655, 307] width 59 height 19
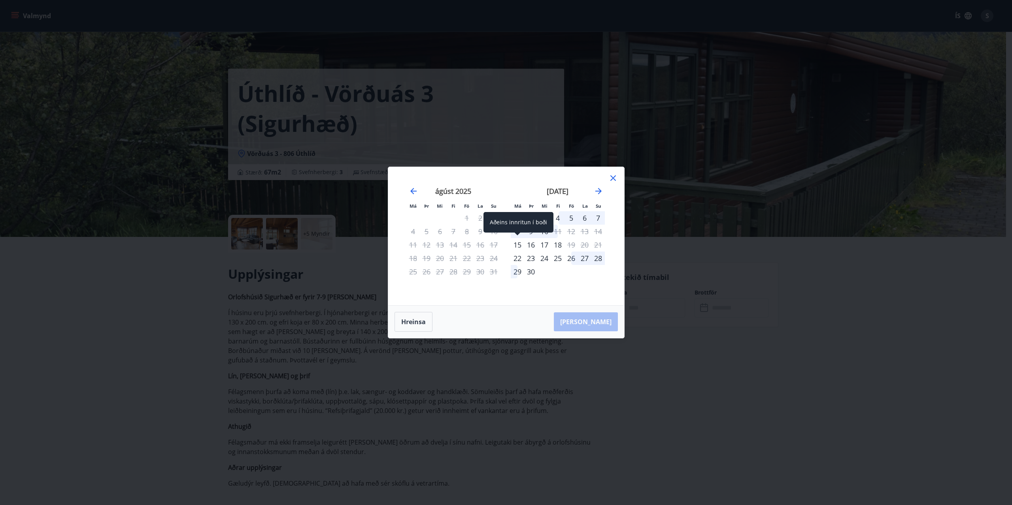
click at [518, 244] on div "15" at bounding box center [517, 244] width 13 height 13
click at [533, 245] on div "16" at bounding box center [530, 244] width 13 height 13
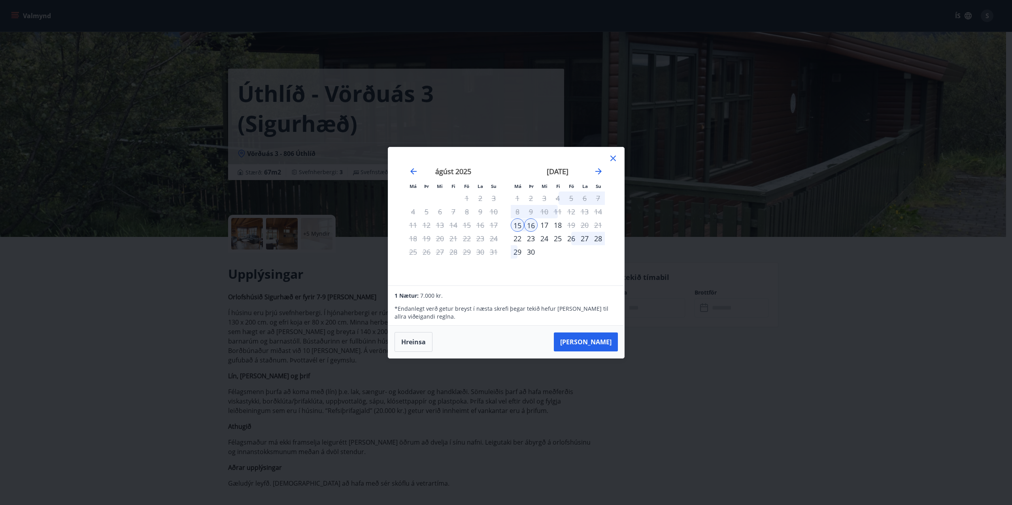
click at [546, 223] on div "17" at bounding box center [543, 225] width 13 height 13
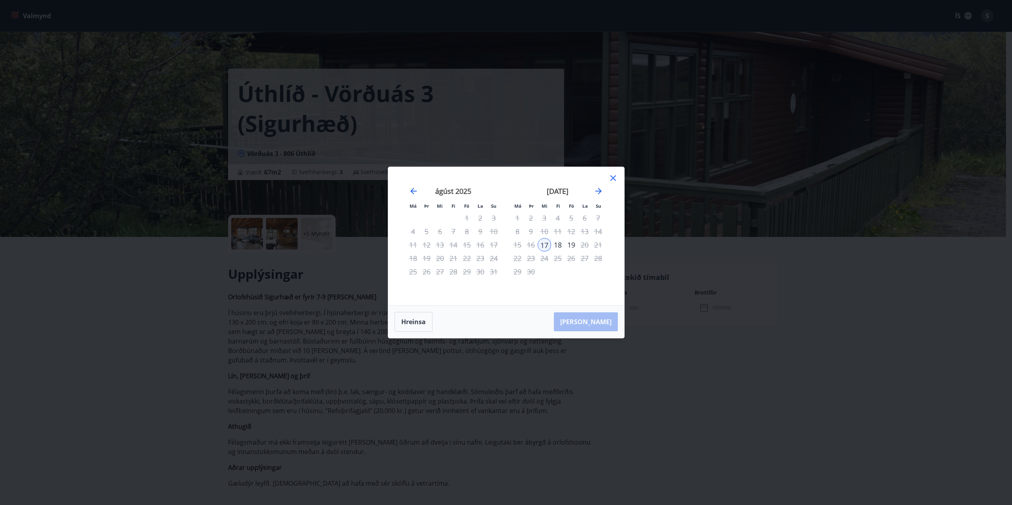
click at [557, 245] on div "18" at bounding box center [557, 244] width 13 height 13
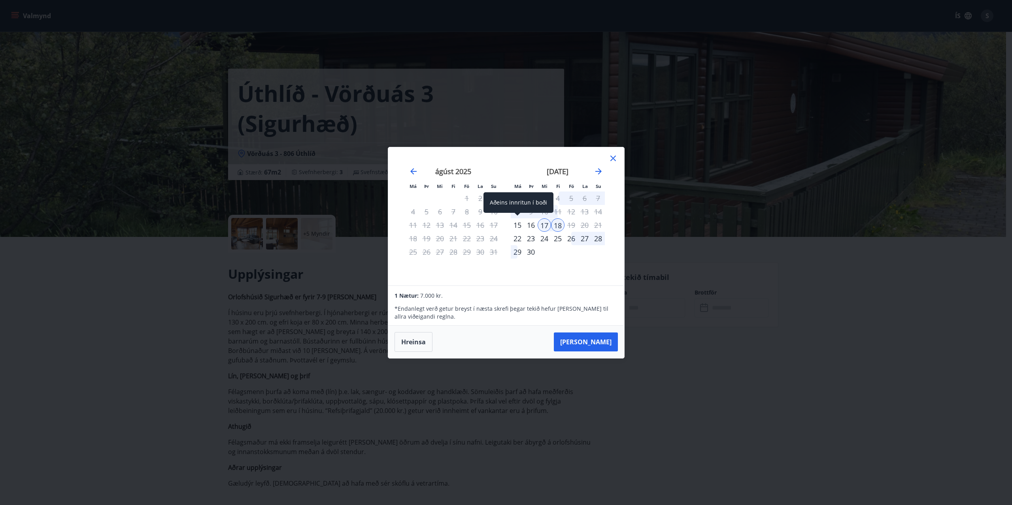
click at [516, 226] on div "15" at bounding box center [517, 225] width 13 height 13
click at [602, 343] on button "[PERSON_NAME]" at bounding box center [586, 342] width 64 height 19
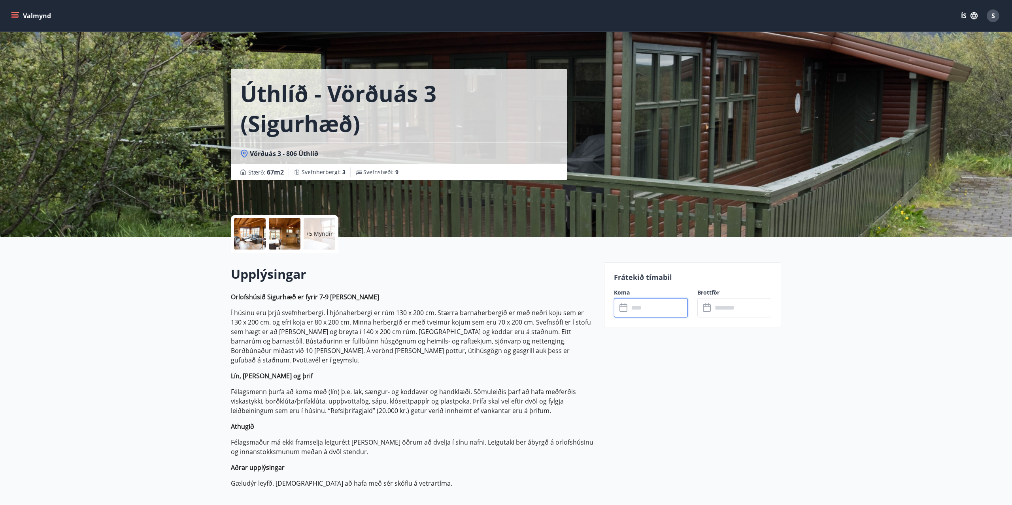
type input "******"
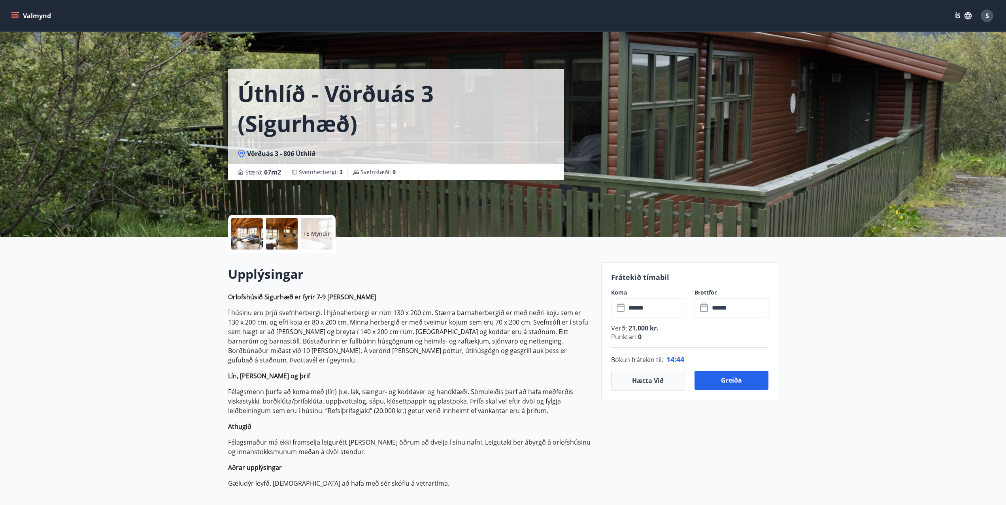
click at [277, 232] on div at bounding box center [282, 234] width 32 height 32
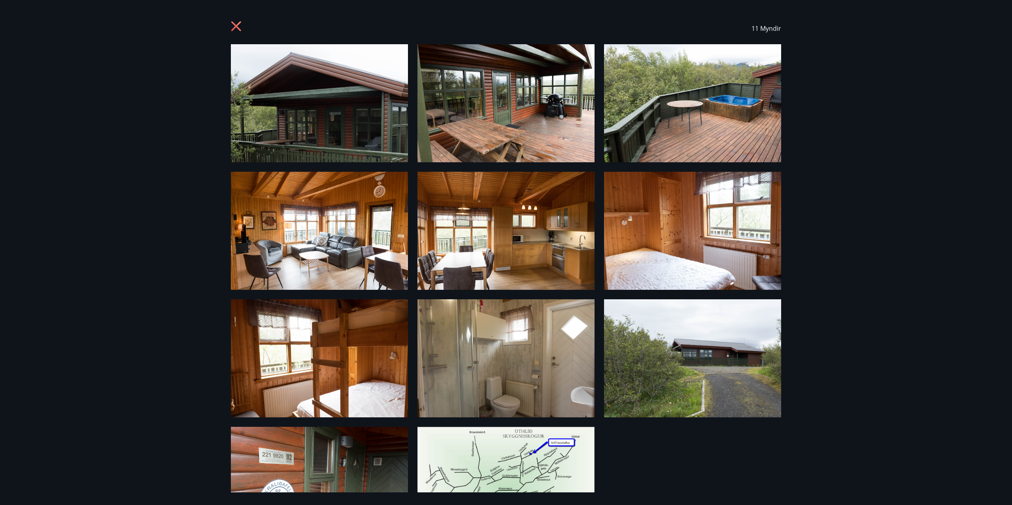
click at [497, 129] on img at bounding box center [505, 103] width 177 height 118
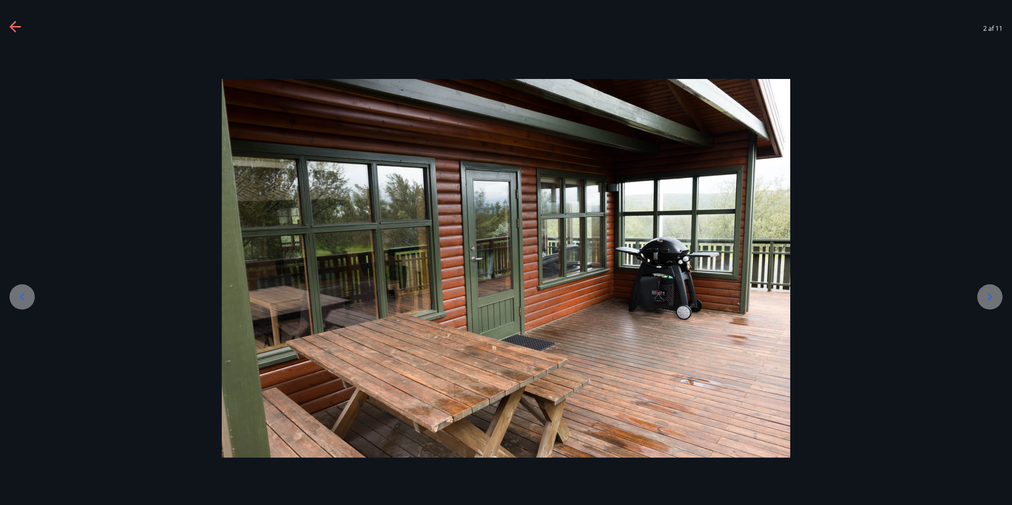
click at [982, 296] on div at bounding box center [989, 297] width 25 height 25
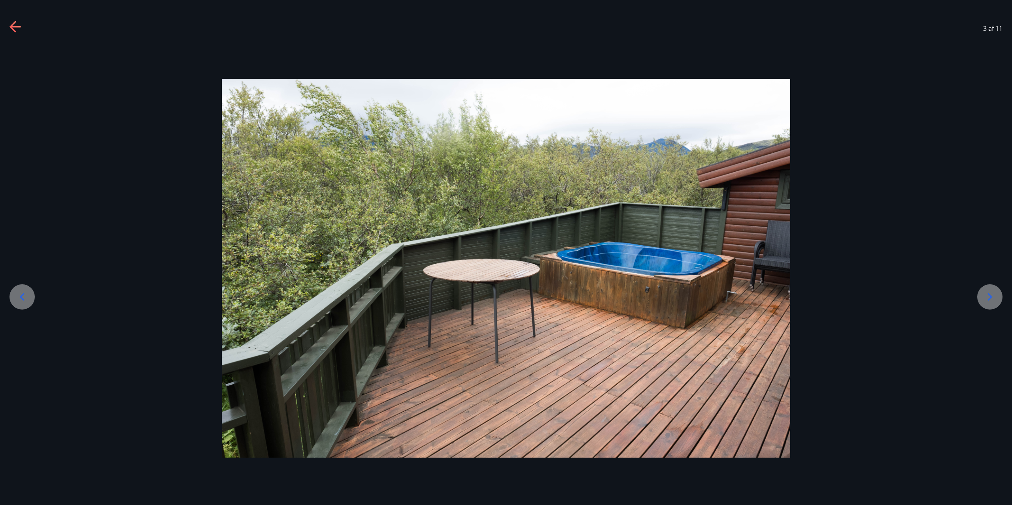
click at [982, 295] on div at bounding box center [989, 297] width 25 height 25
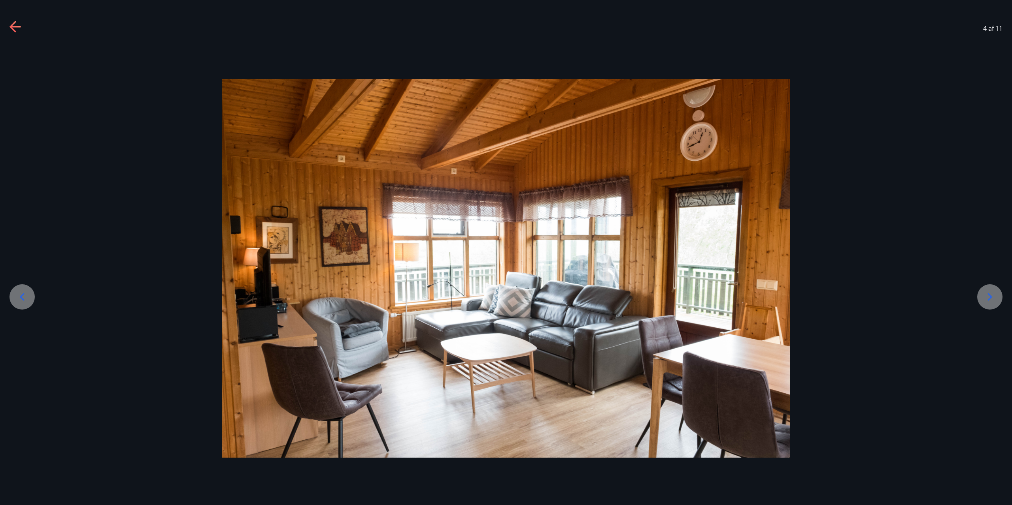
click at [982, 295] on div at bounding box center [989, 297] width 25 height 25
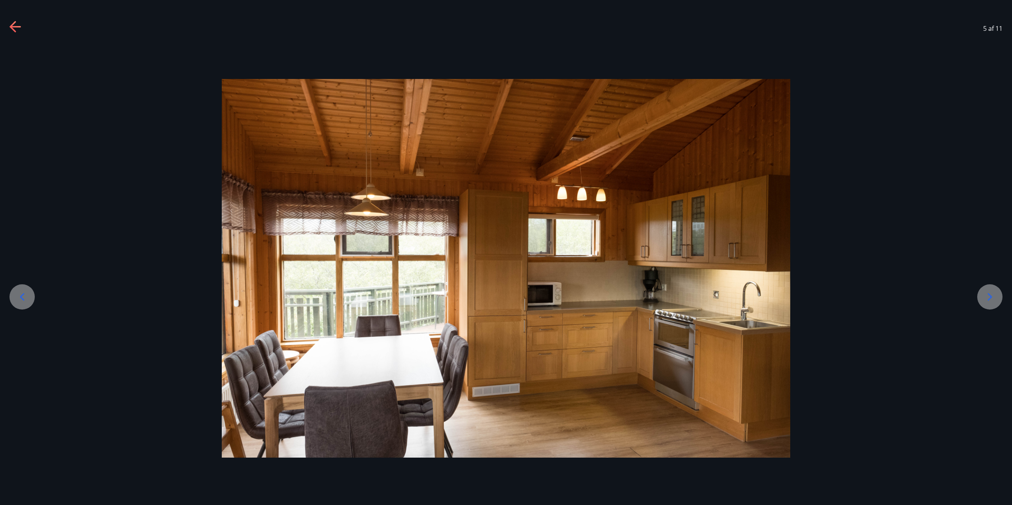
click at [982, 295] on div at bounding box center [989, 297] width 25 height 25
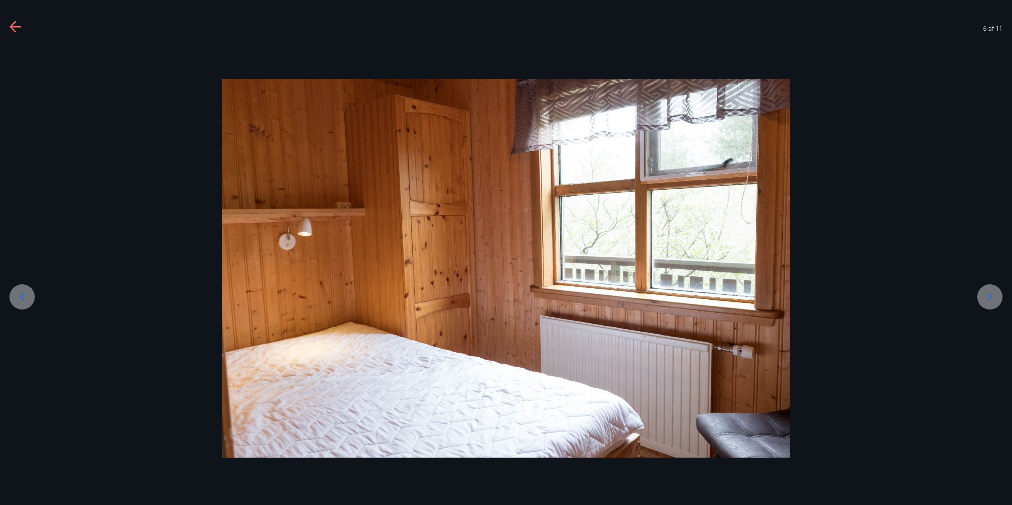
click at [982, 295] on div at bounding box center [989, 297] width 25 height 25
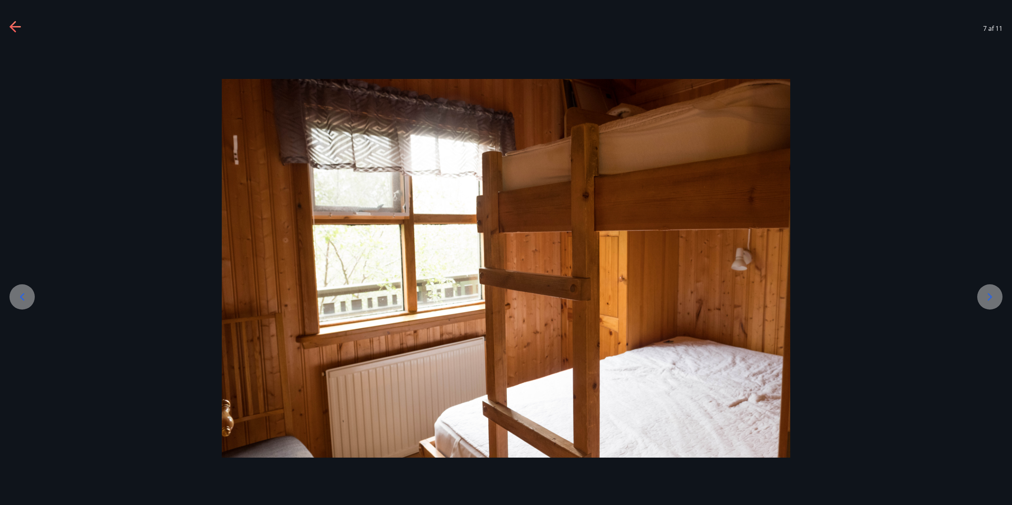
click at [982, 295] on div at bounding box center [989, 297] width 25 height 25
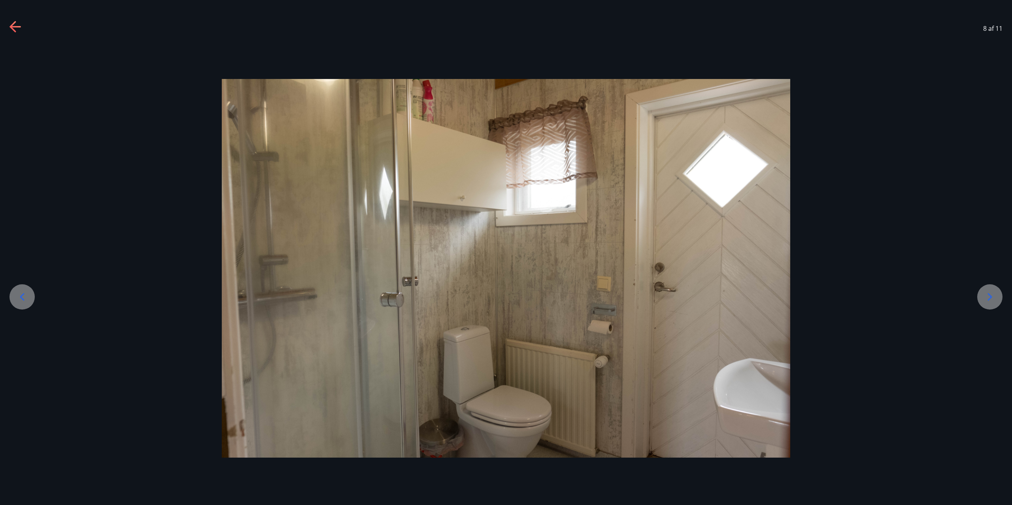
click at [982, 295] on div at bounding box center [989, 297] width 25 height 25
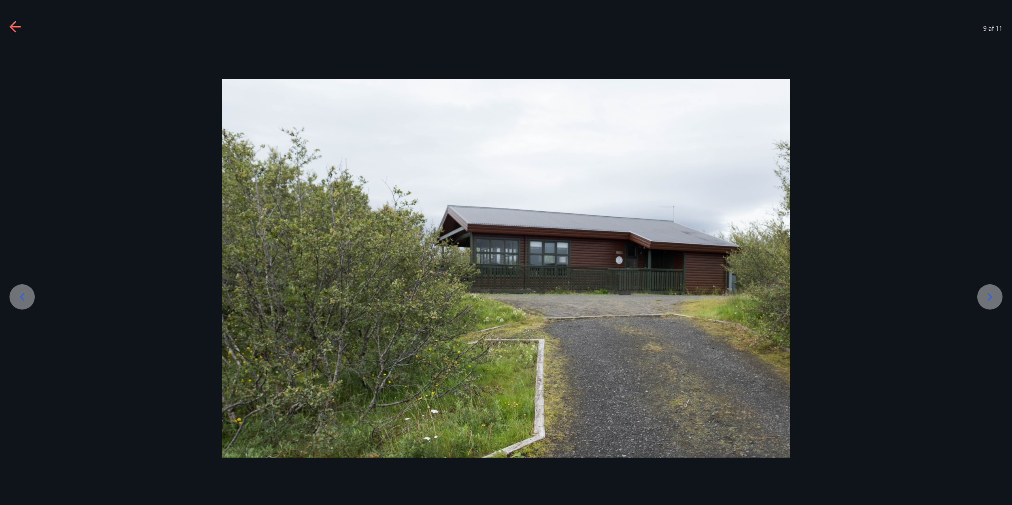
click at [982, 295] on div at bounding box center [989, 297] width 25 height 25
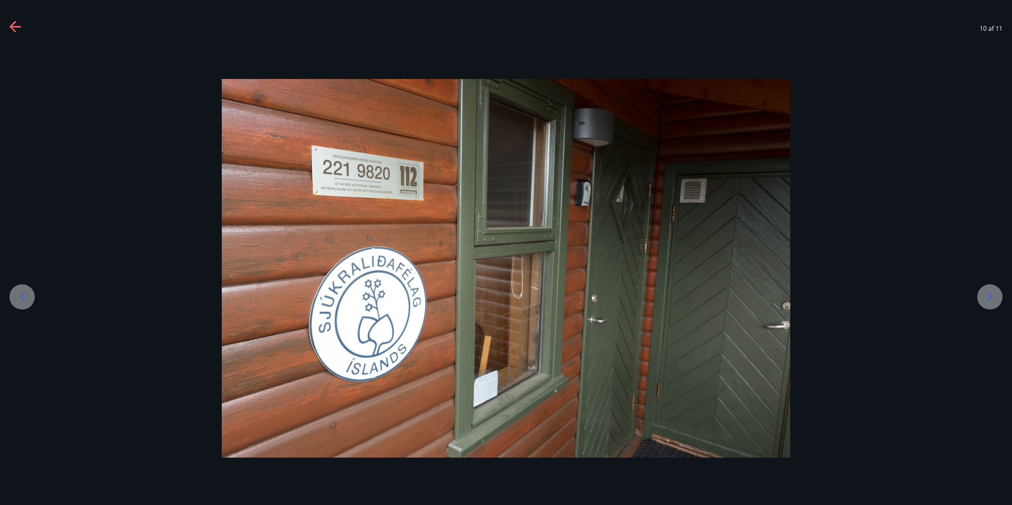
click at [980, 295] on div at bounding box center [989, 297] width 25 height 25
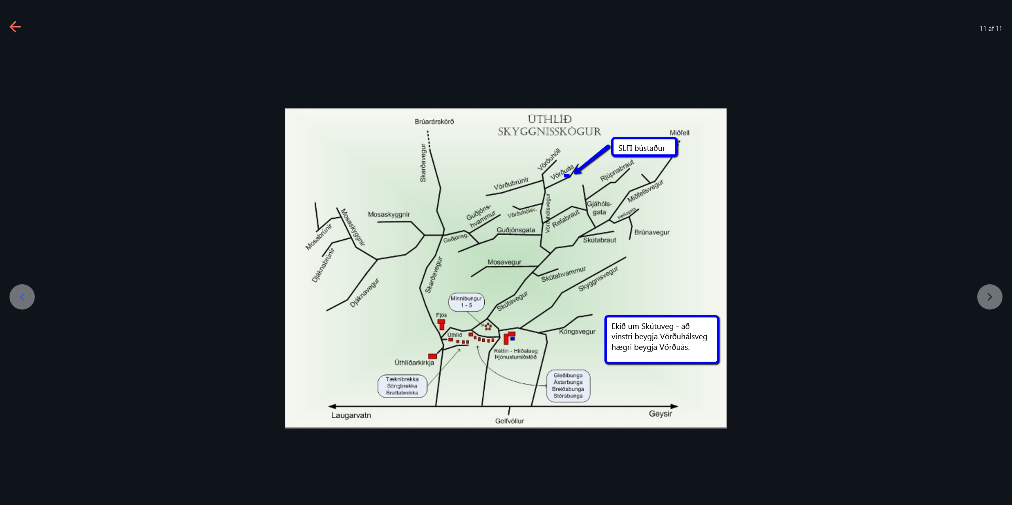
click at [980, 295] on div at bounding box center [506, 268] width 1012 height 320
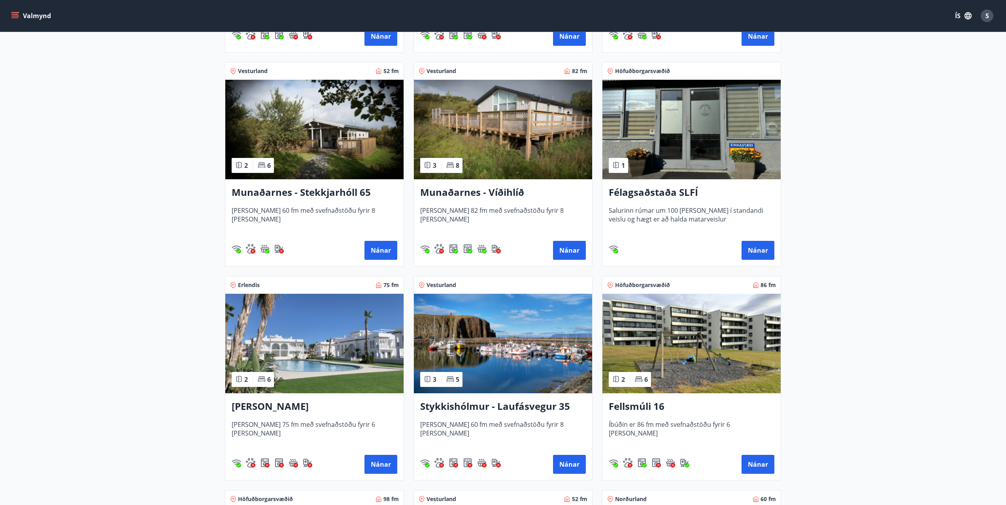
scroll to position [356, 0]
